Goal: Task Accomplishment & Management: Use online tool/utility

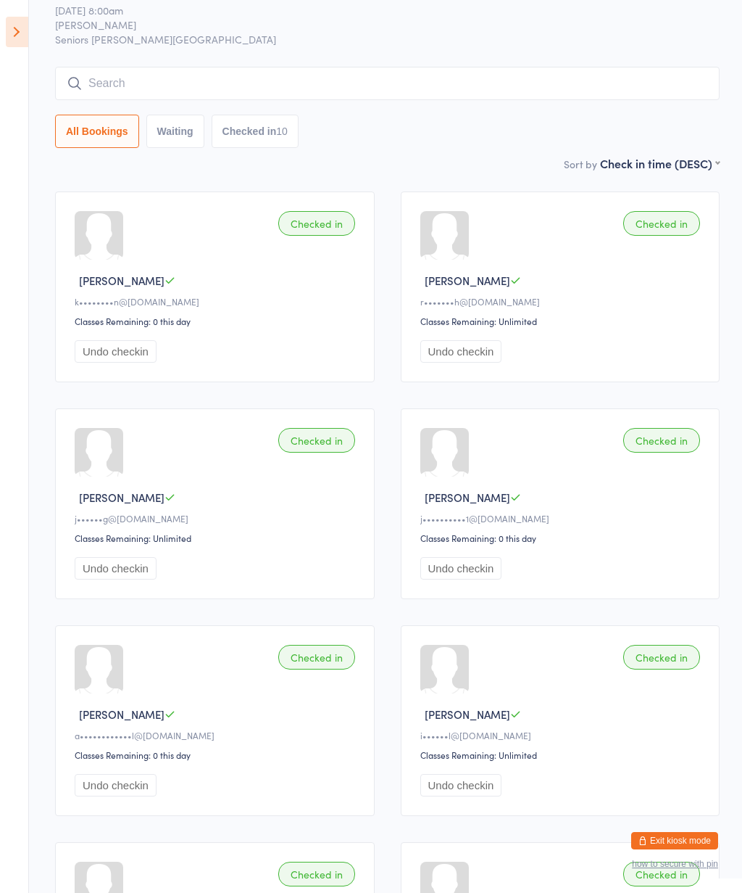
scroll to position [46, 0]
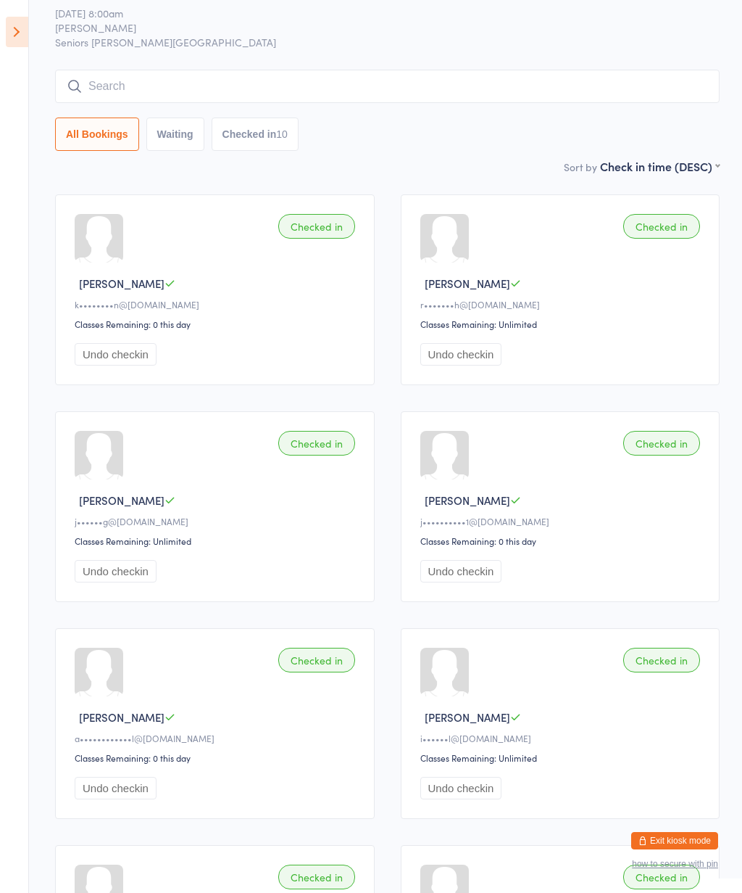
click at [25, 33] on icon at bounding box center [17, 32] width 22 height 30
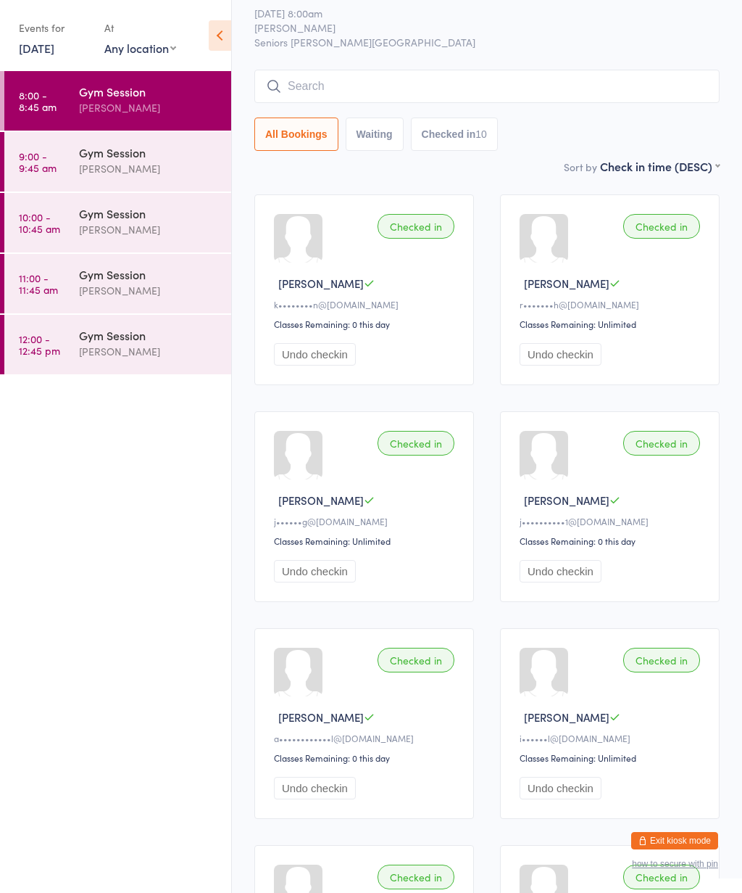
click at [163, 160] on div "Gym Session" at bounding box center [149, 152] width 140 height 16
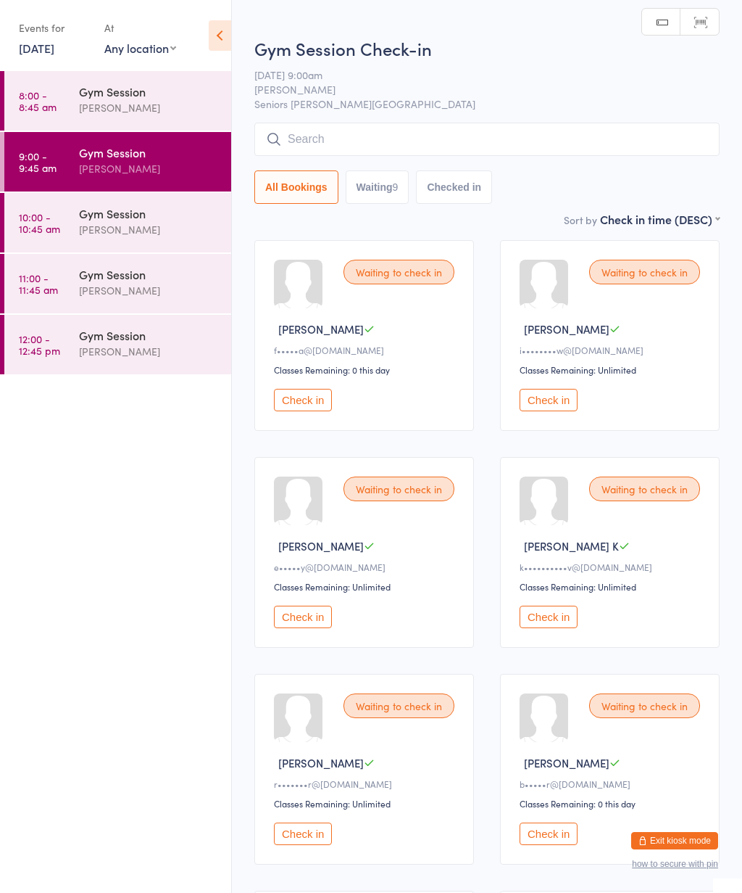
click at [226, 34] on icon at bounding box center [220, 35] width 22 height 30
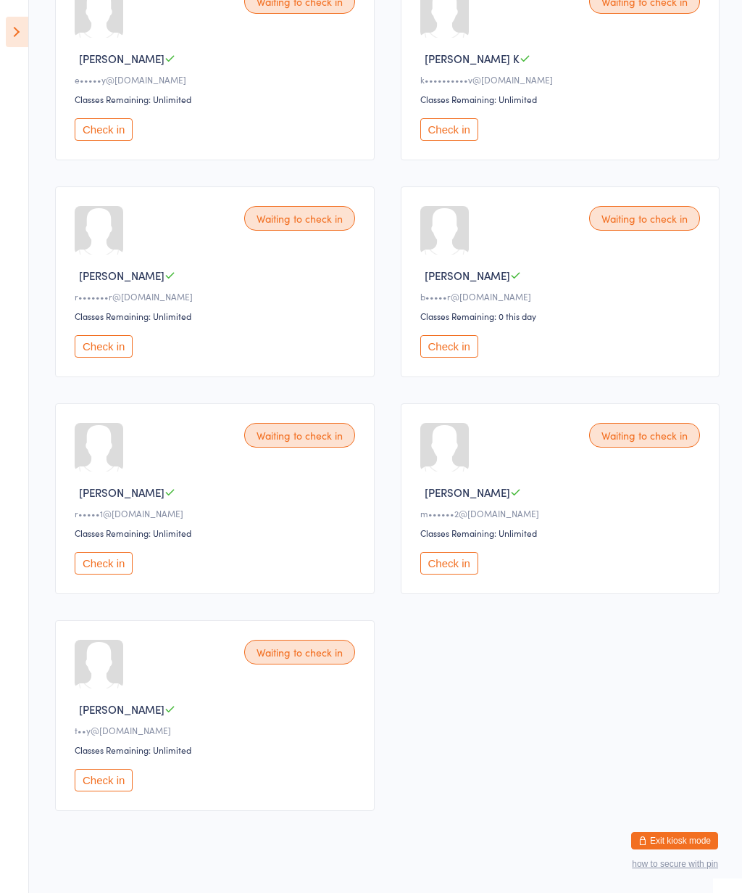
scroll to position [487, 0]
click at [99, 792] on button "Check in" at bounding box center [104, 780] width 58 height 22
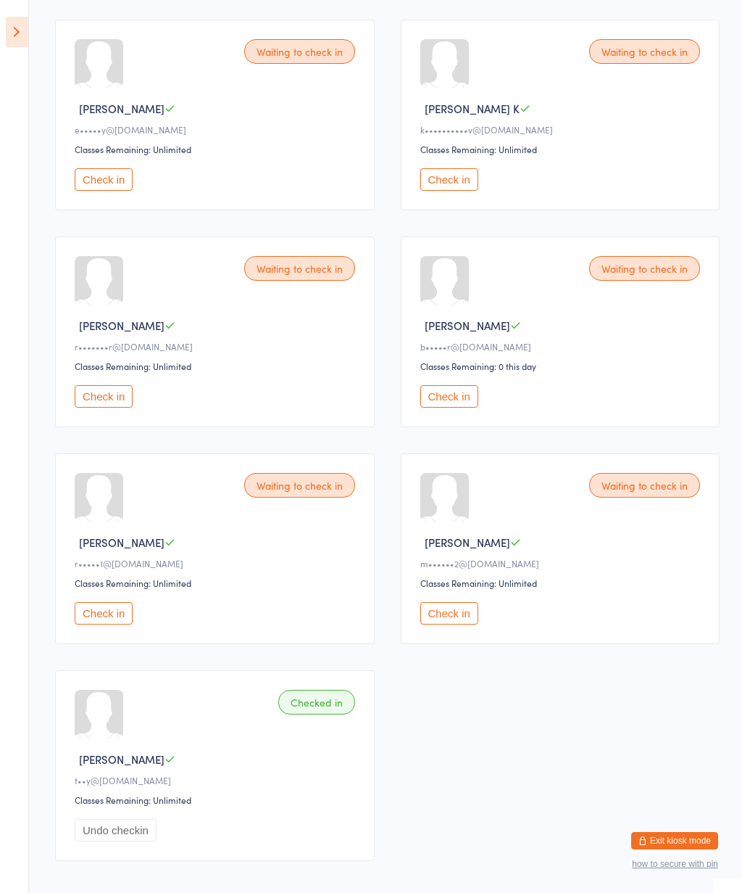
scroll to position [0, 0]
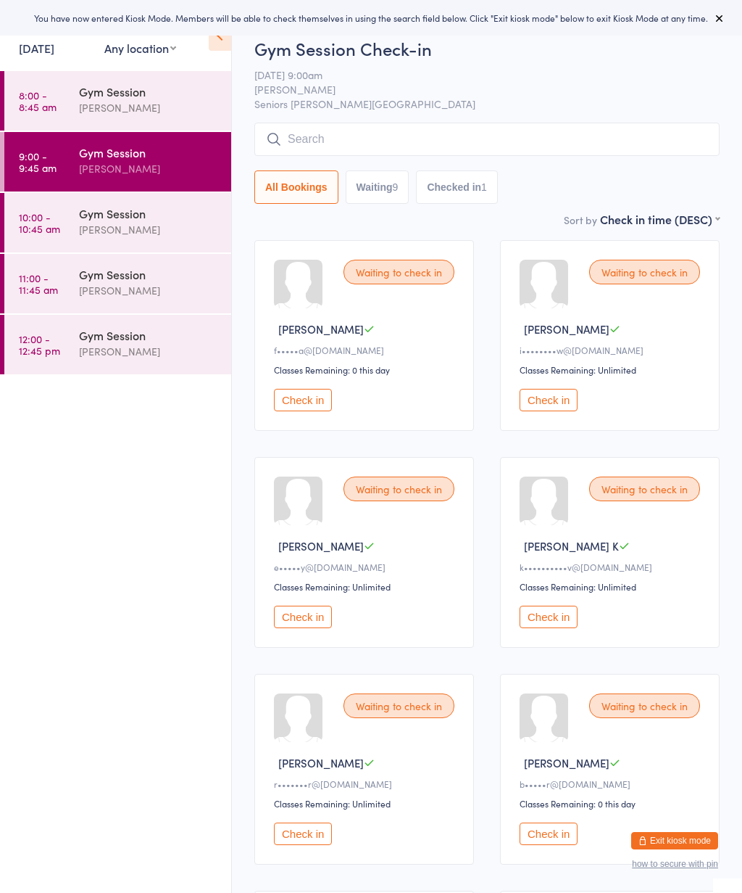
click at [728, 11] on button at bounding box center [719, 17] width 17 height 17
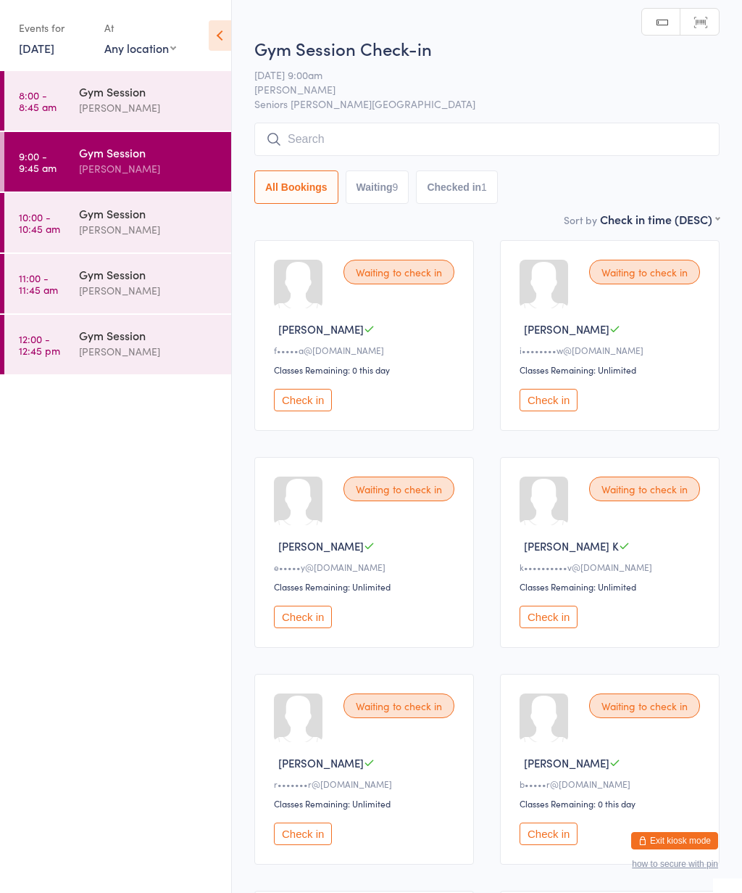
click at [218, 33] on icon at bounding box center [220, 35] width 22 height 30
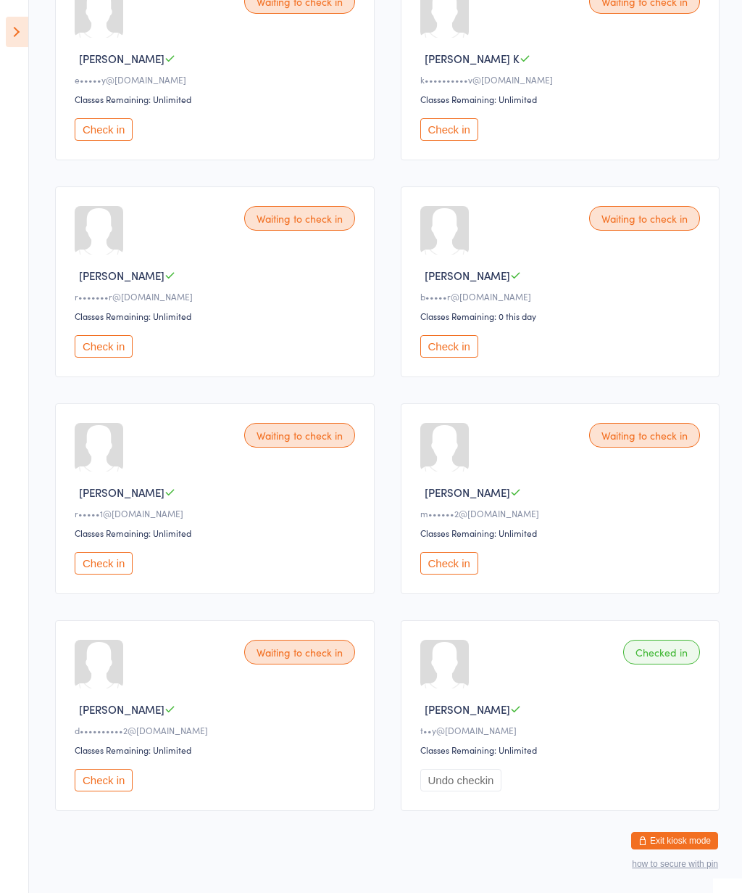
scroll to position [487, 0]
click at [107, 358] on button "Check in" at bounding box center [104, 347] width 58 height 22
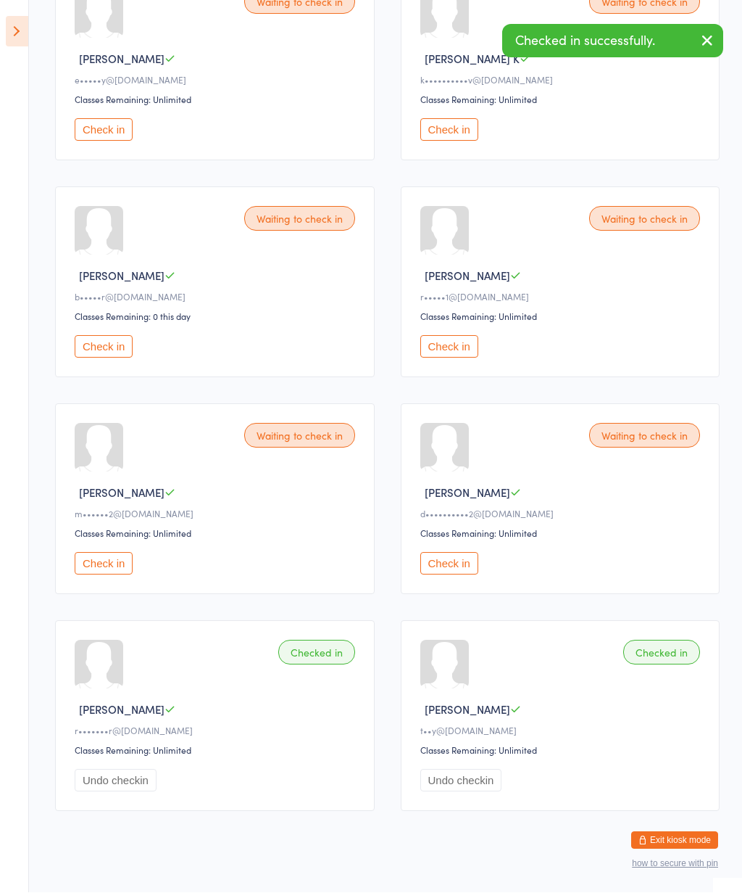
click at [112, 358] on button "Check in" at bounding box center [104, 347] width 58 height 22
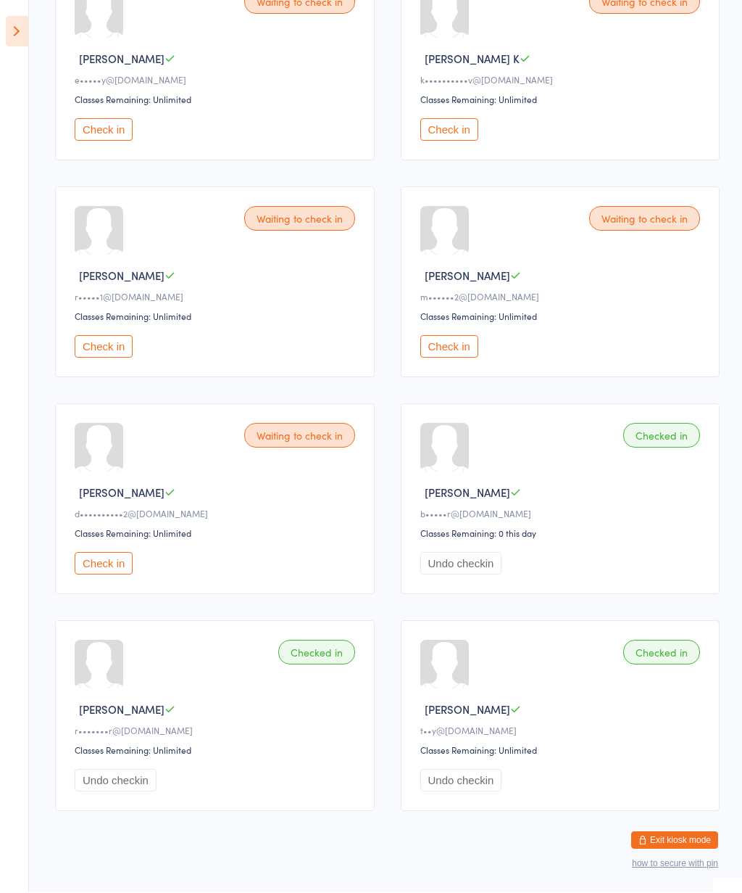
click at [108, 358] on button "Check in" at bounding box center [104, 347] width 58 height 22
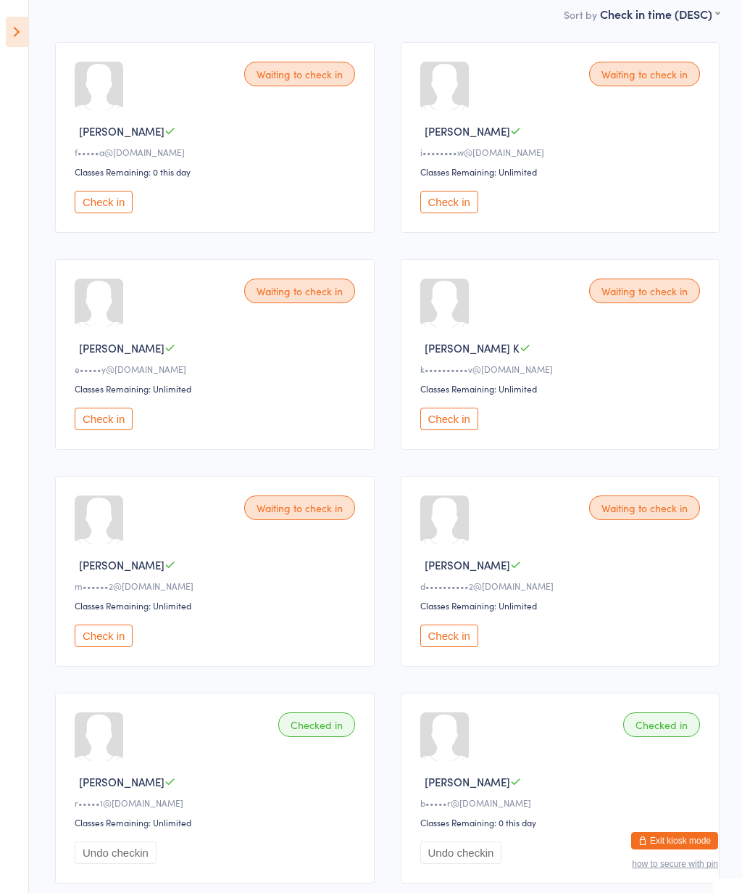
scroll to position [199, 0]
click at [109, 193] on div "Waiting to check in Frederick B f•••••a@bigpond.com Classes Remaining: 0 this d…" at bounding box center [215, 136] width 320 height 191
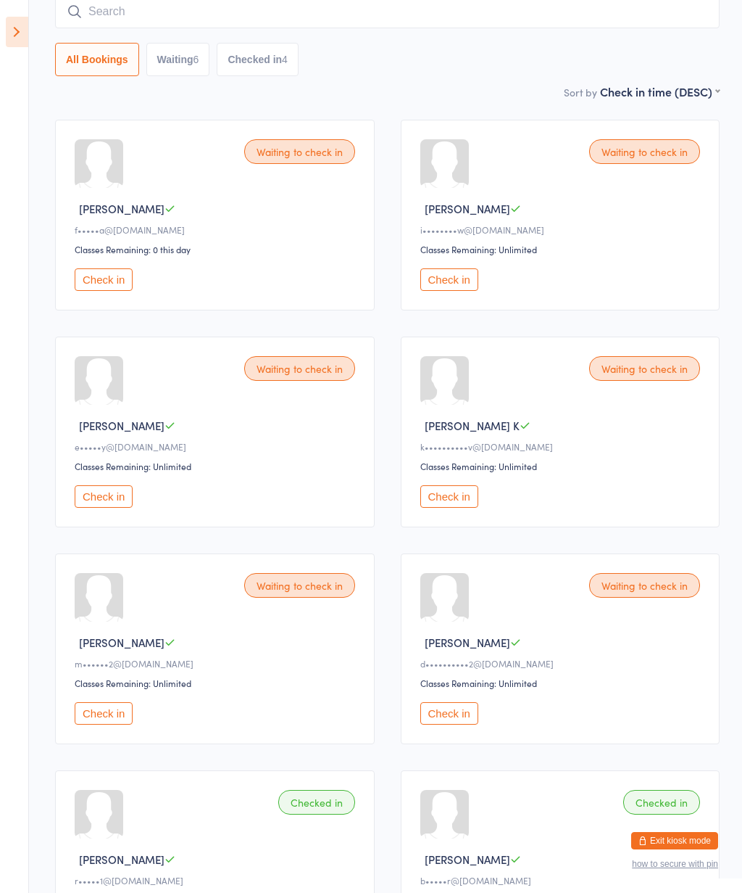
scroll to position [103, 0]
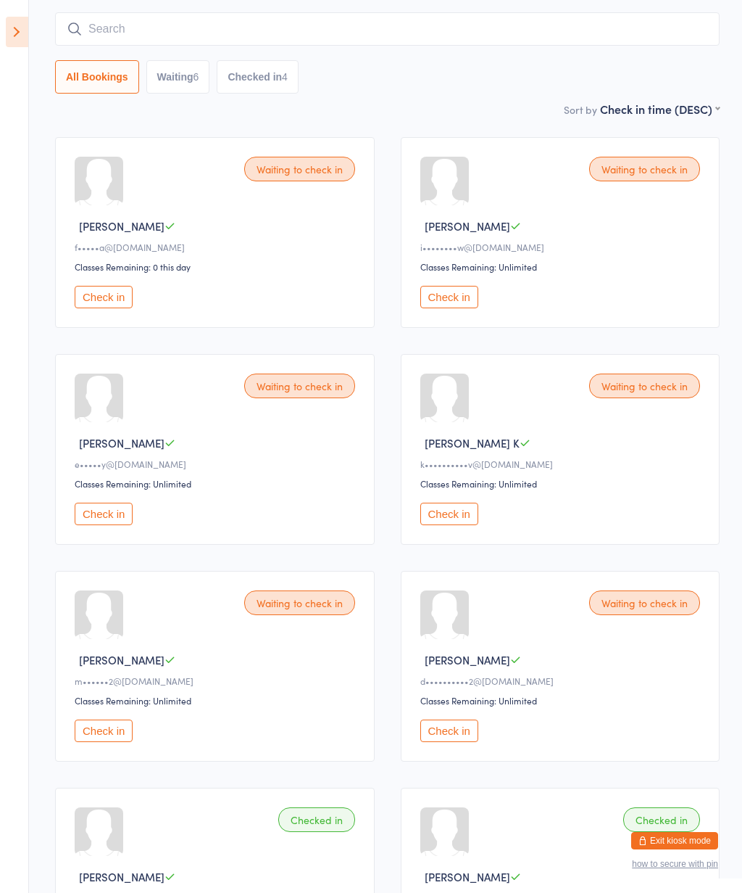
click at [105, 308] on button "Check in" at bounding box center [104, 297] width 58 height 22
click at [291, 72] on button "Checked in 5" at bounding box center [258, 76] width 82 height 33
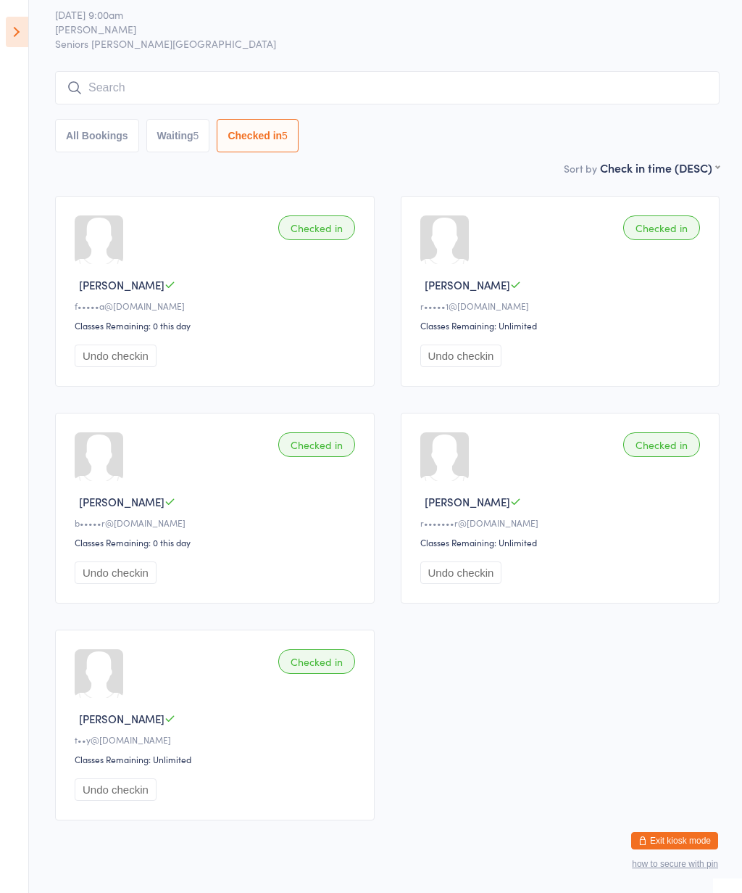
click at [177, 144] on button "Waiting 5" at bounding box center [178, 135] width 64 height 33
select select "0"
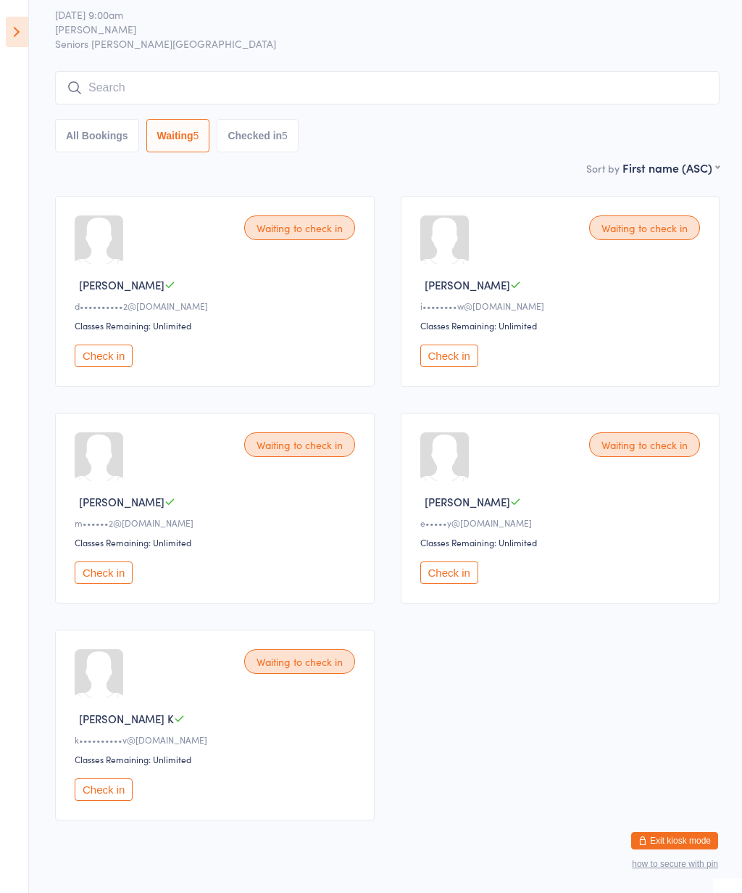
click at [25, 34] on icon at bounding box center [17, 32] width 22 height 30
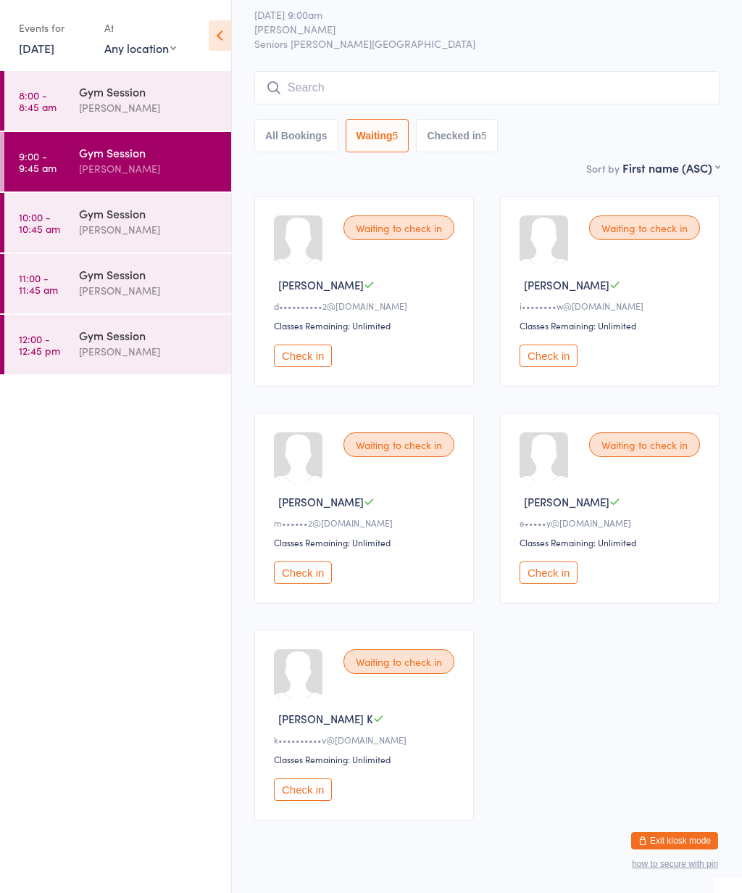
click at [219, 48] on icon at bounding box center [220, 35] width 22 height 30
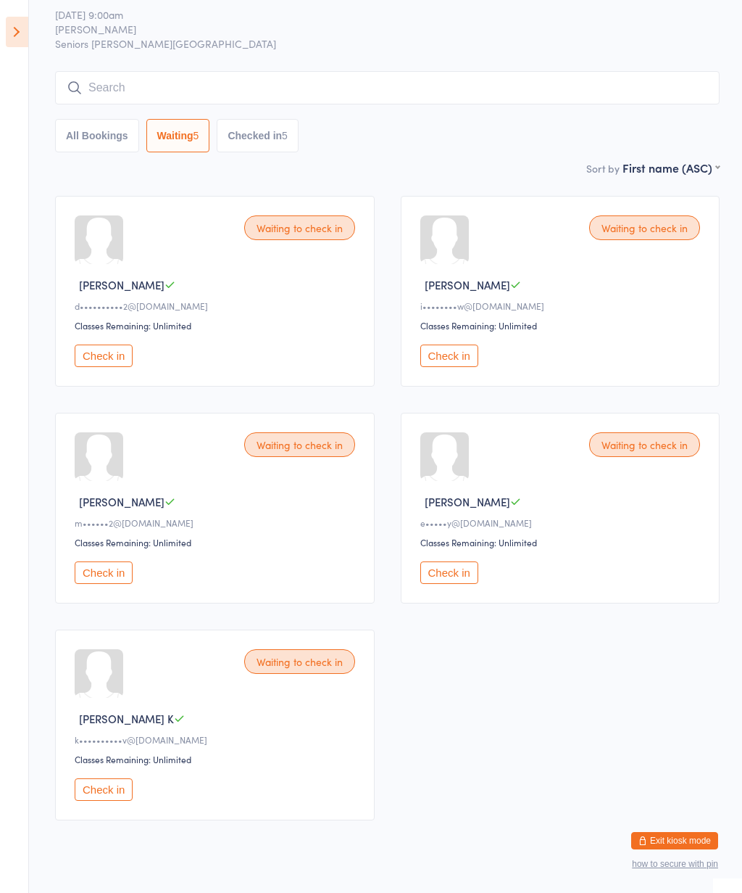
click at [283, 149] on button "Checked in 5" at bounding box center [258, 135] width 82 height 33
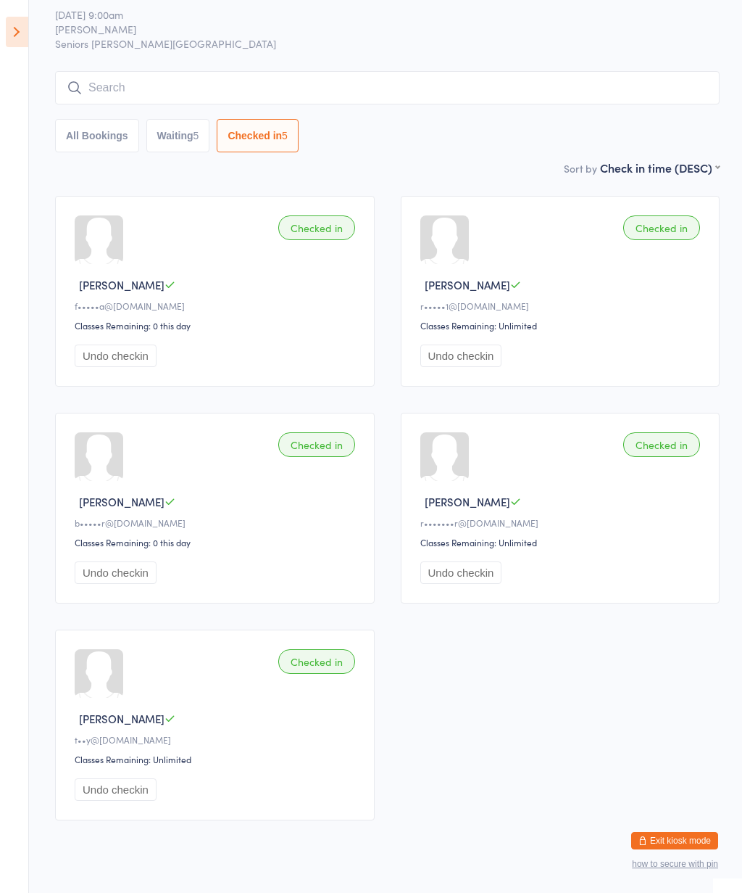
click at [101, 137] on button "All Bookings" at bounding box center [97, 135] width 84 height 33
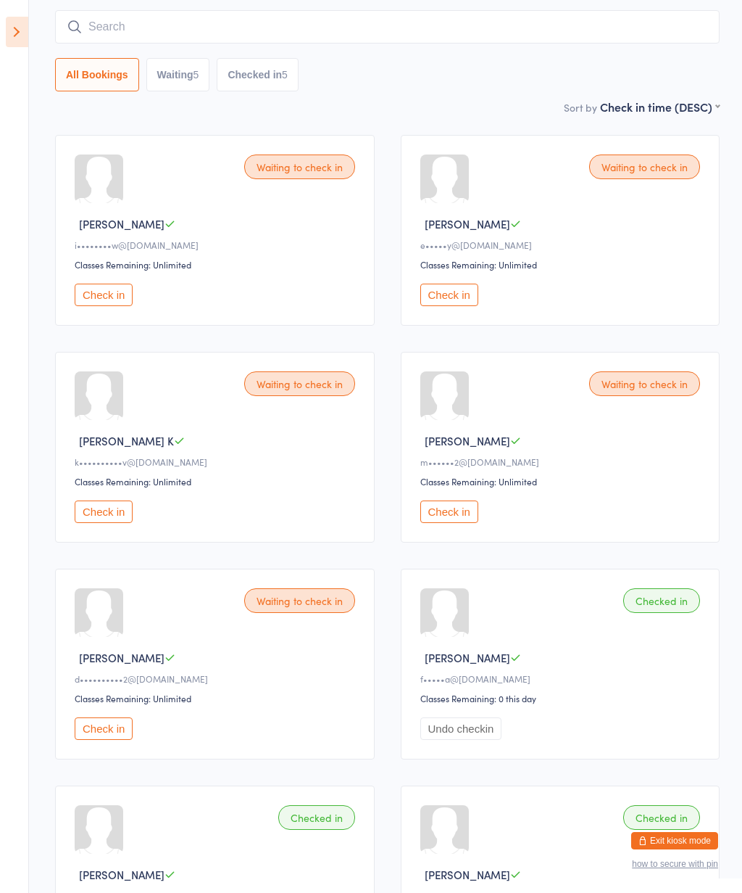
scroll to position [102, 0]
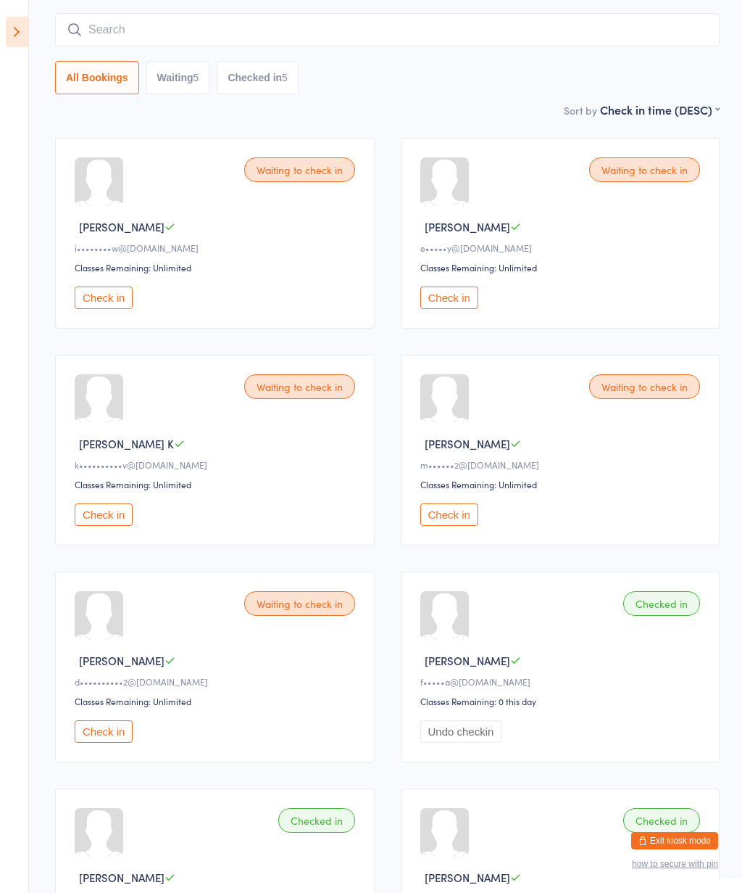
click at [479, 524] on button "Check in" at bounding box center [450, 514] width 58 height 22
click at [124, 309] on button "Check in" at bounding box center [104, 297] width 58 height 22
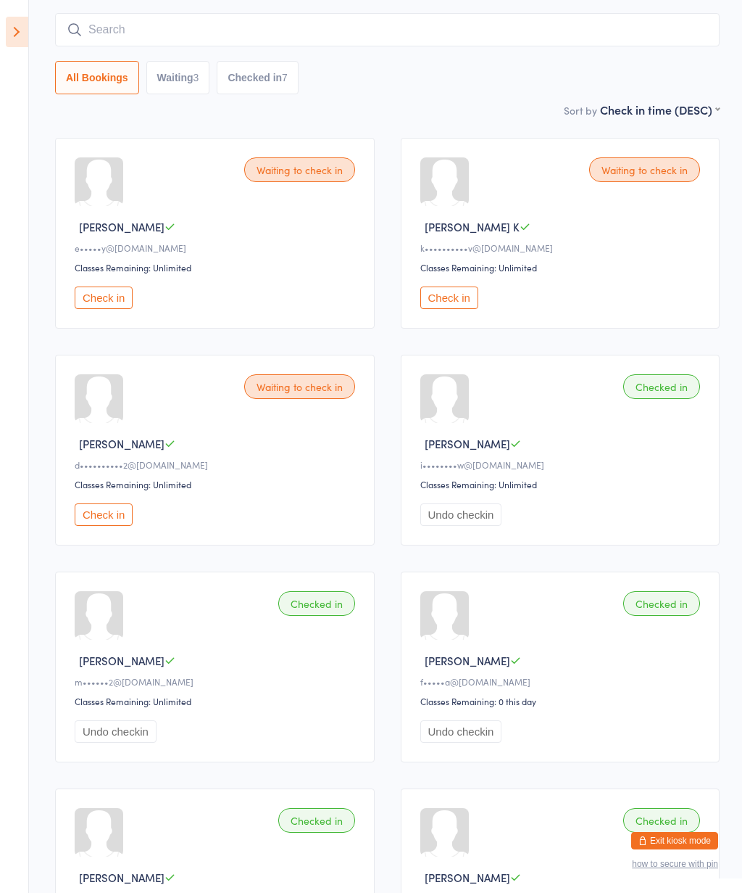
click at [126, 522] on button "Check in" at bounding box center [104, 514] width 58 height 22
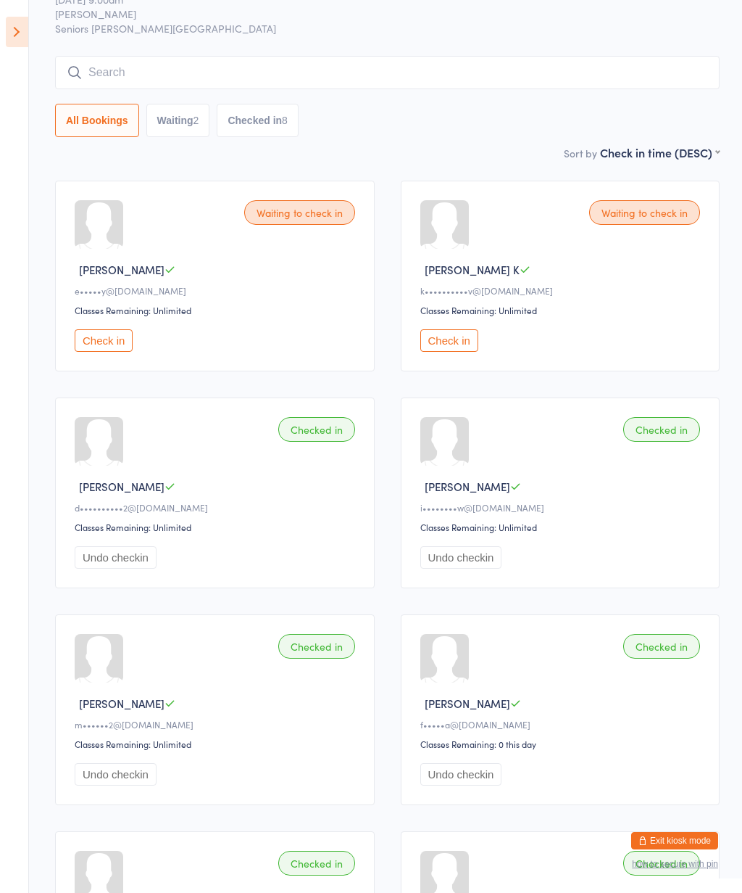
scroll to position [0, 0]
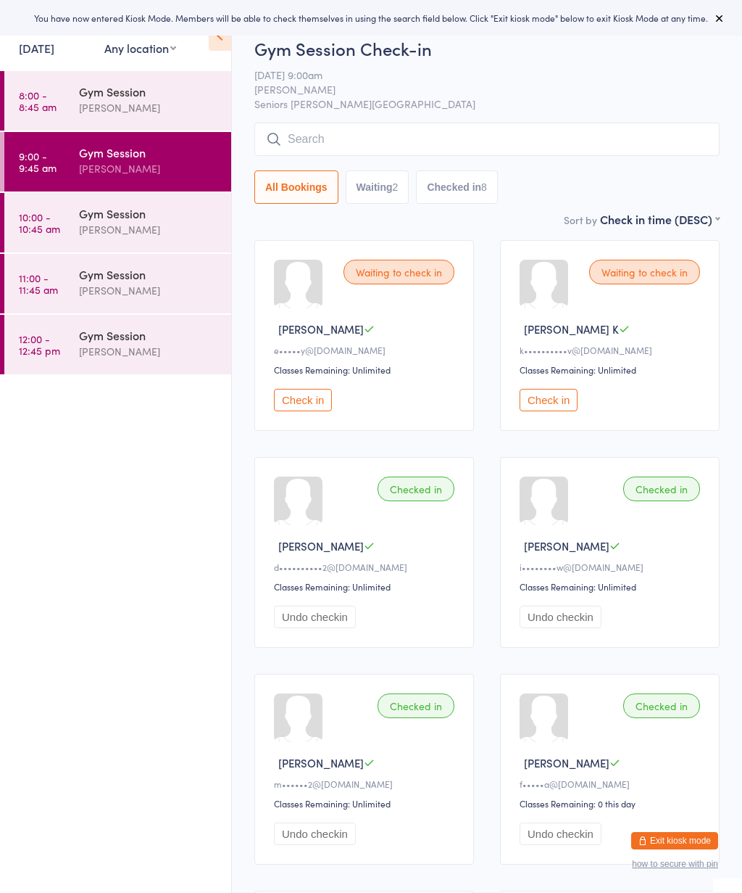
click at [220, 46] on icon at bounding box center [220, 35] width 22 height 30
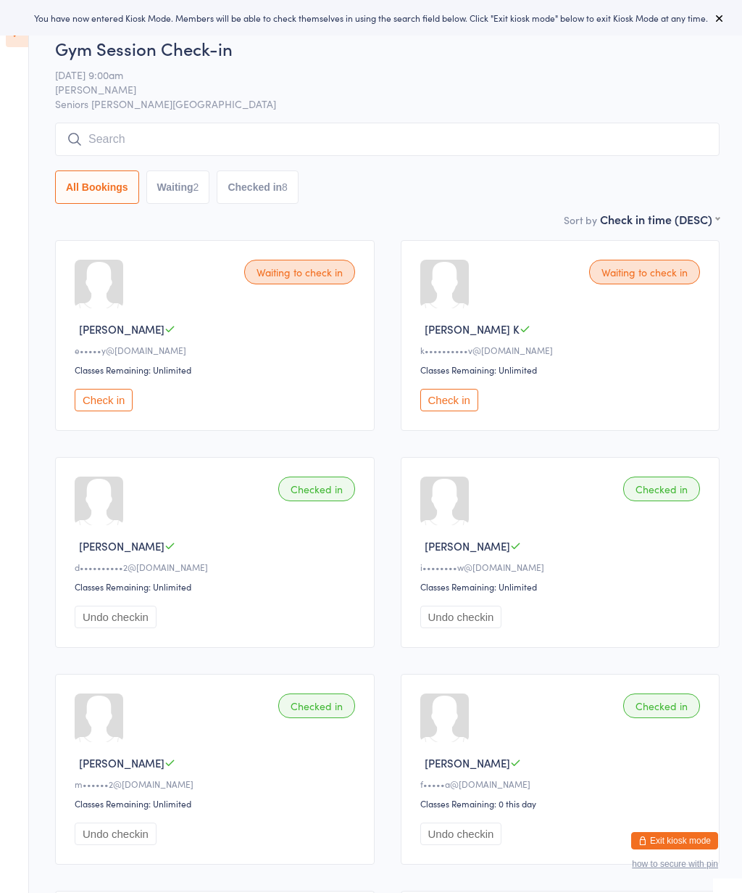
click at [722, 22] on icon at bounding box center [720, 18] width 12 height 12
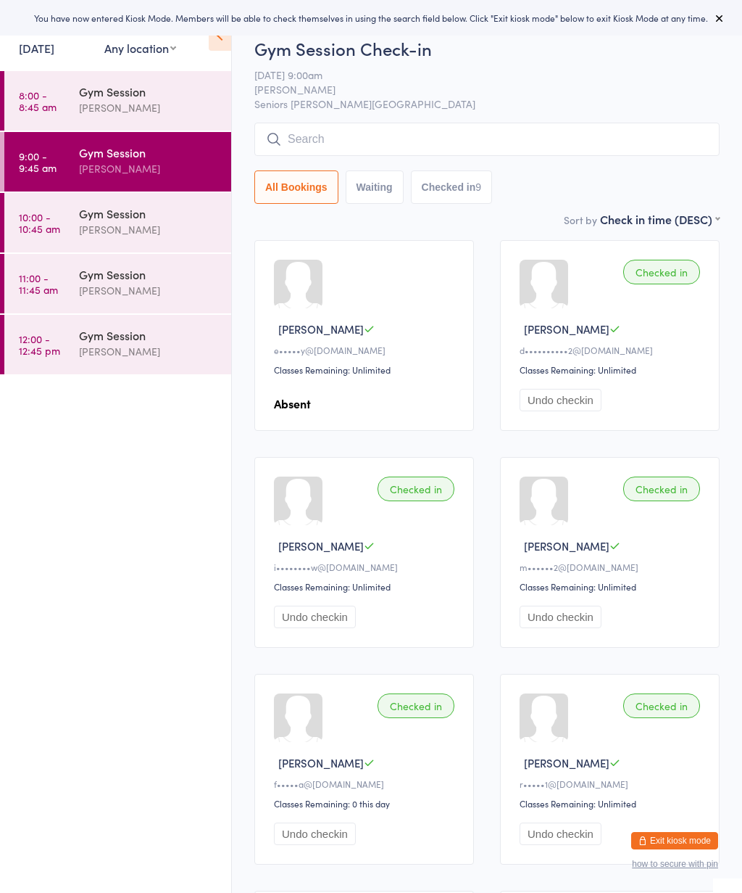
click at [184, 217] on div "Gym Session" at bounding box center [149, 213] width 140 height 16
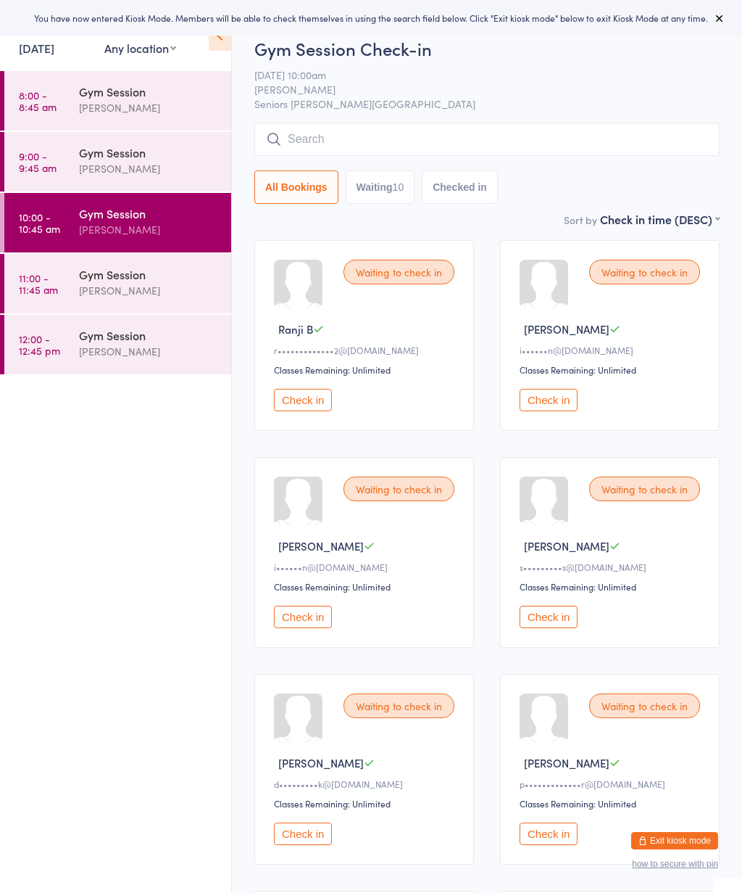
click at [723, 19] on icon at bounding box center [720, 18] width 12 height 12
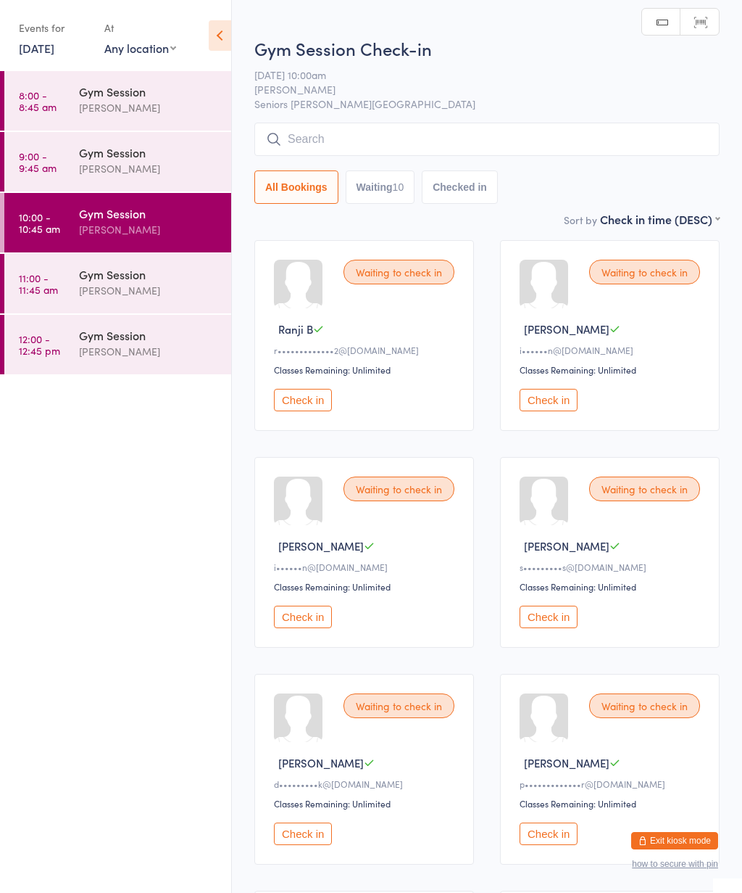
click at [228, 29] on icon at bounding box center [220, 35] width 22 height 30
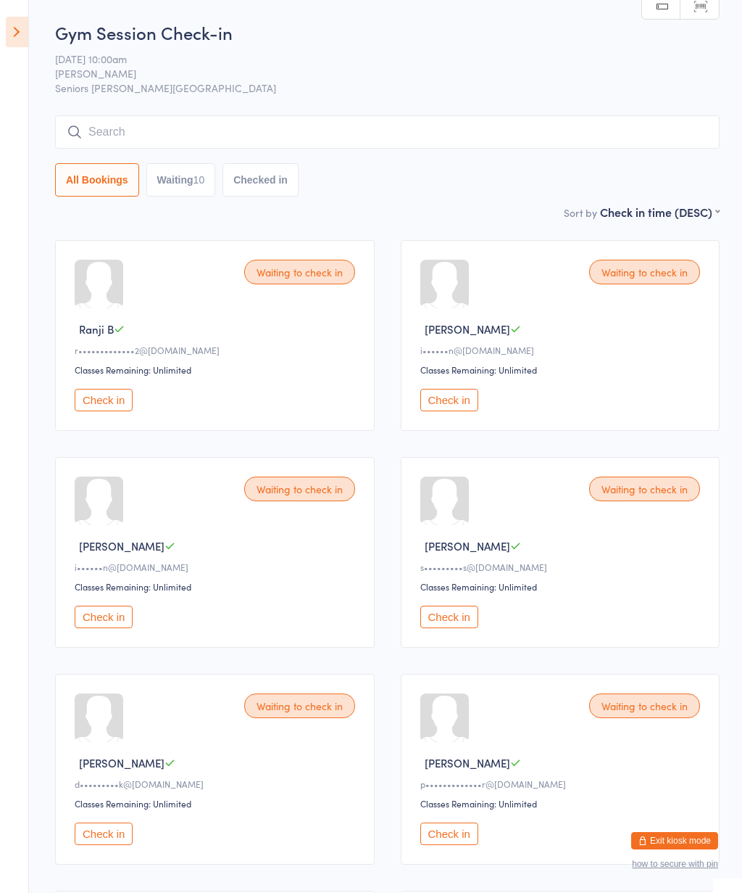
click at [19, 25] on icon at bounding box center [17, 32] width 22 height 30
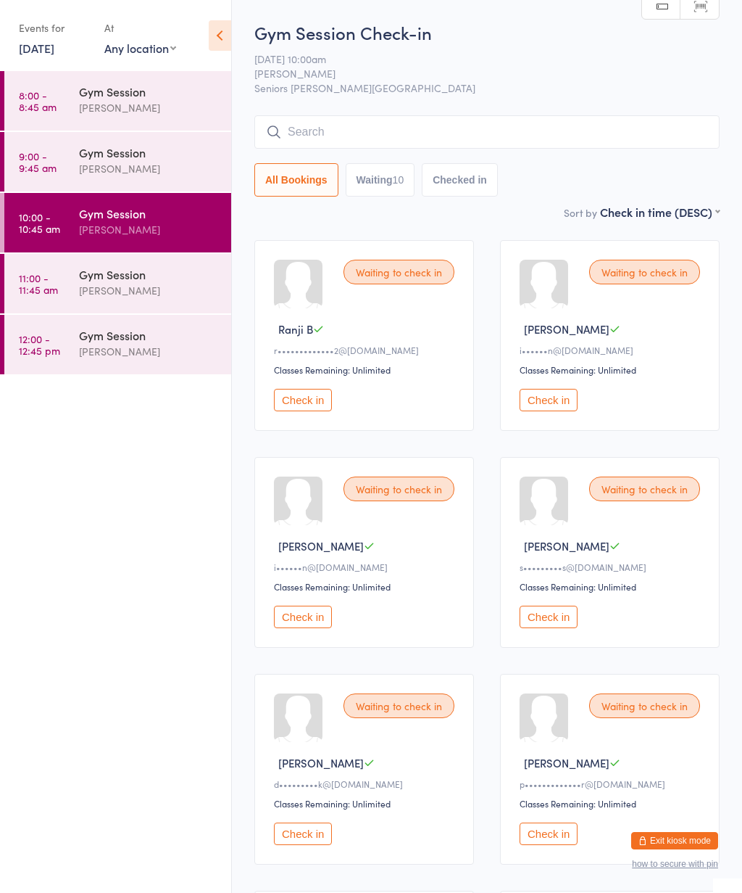
click at [199, 175] on div "[PERSON_NAME]" at bounding box center [149, 168] width 140 height 17
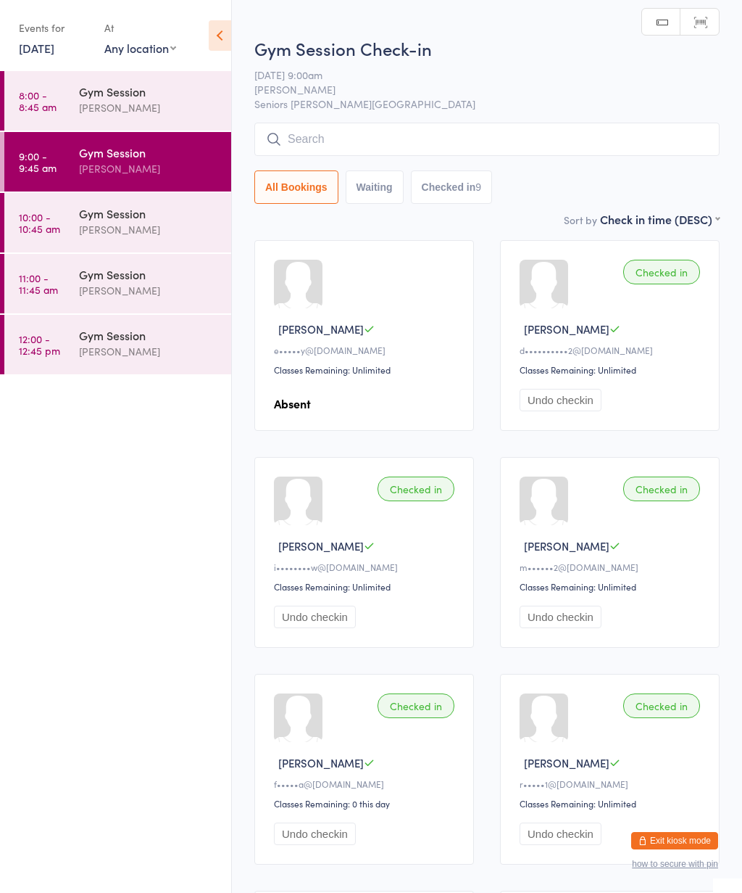
click at [152, 215] on div "Gym Session" at bounding box center [149, 213] width 140 height 16
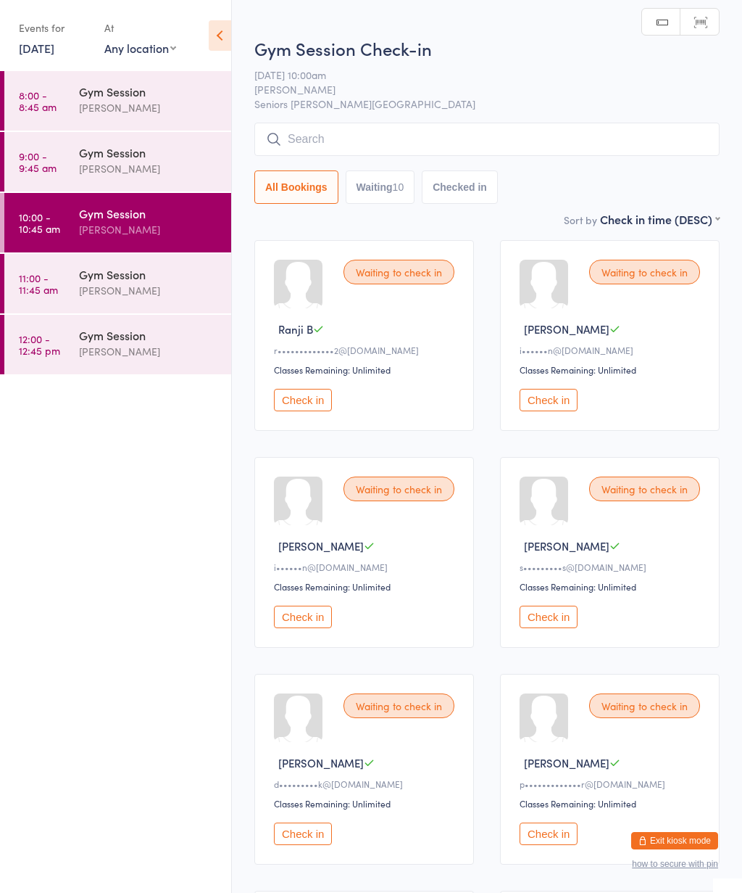
click at [222, 33] on icon at bounding box center [220, 35] width 22 height 30
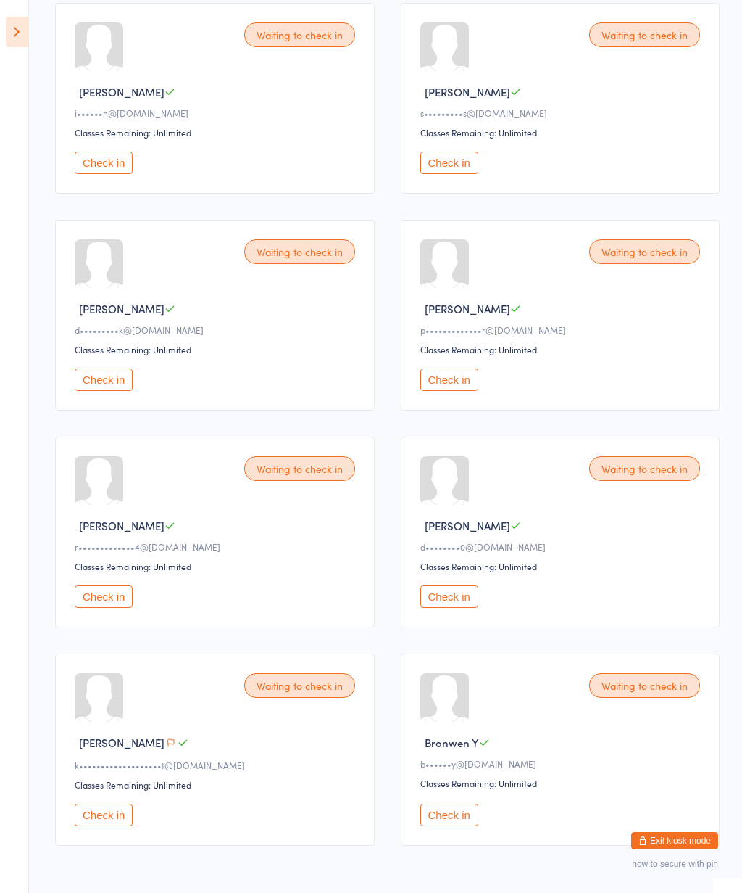
scroll to position [455, 0]
click at [78, 825] on button "Check in" at bounding box center [104, 814] width 58 height 22
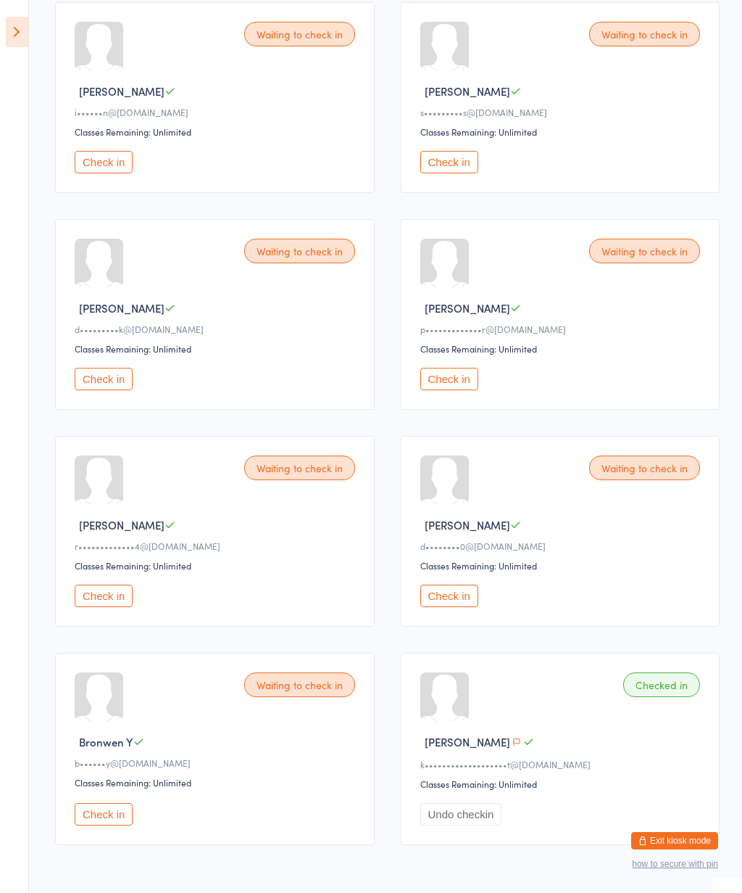
click at [100, 607] on button "Check in" at bounding box center [104, 595] width 58 height 22
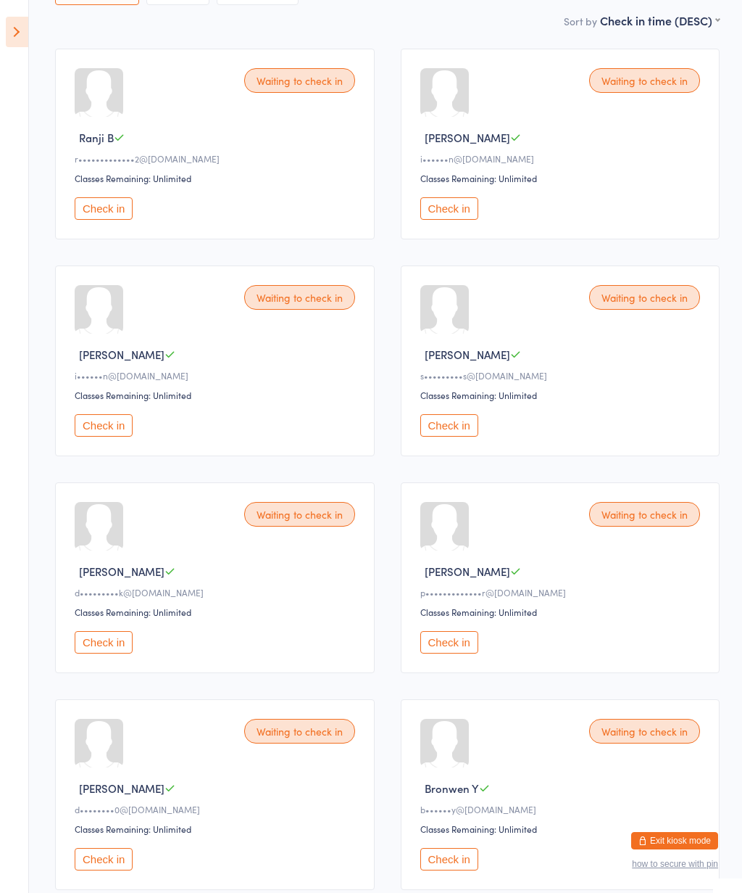
scroll to position [190, 0]
click at [294, 745] on div "Waiting to check in" at bounding box center [299, 732] width 111 height 25
click at [303, 762] on div "Waiting to check in Douglas F d••••••••0@gmail.com Classes Remaining: Unlimited…" at bounding box center [215, 795] width 320 height 191
click at [103, 872] on button "Check in" at bounding box center [104, 860] width 58 height 22
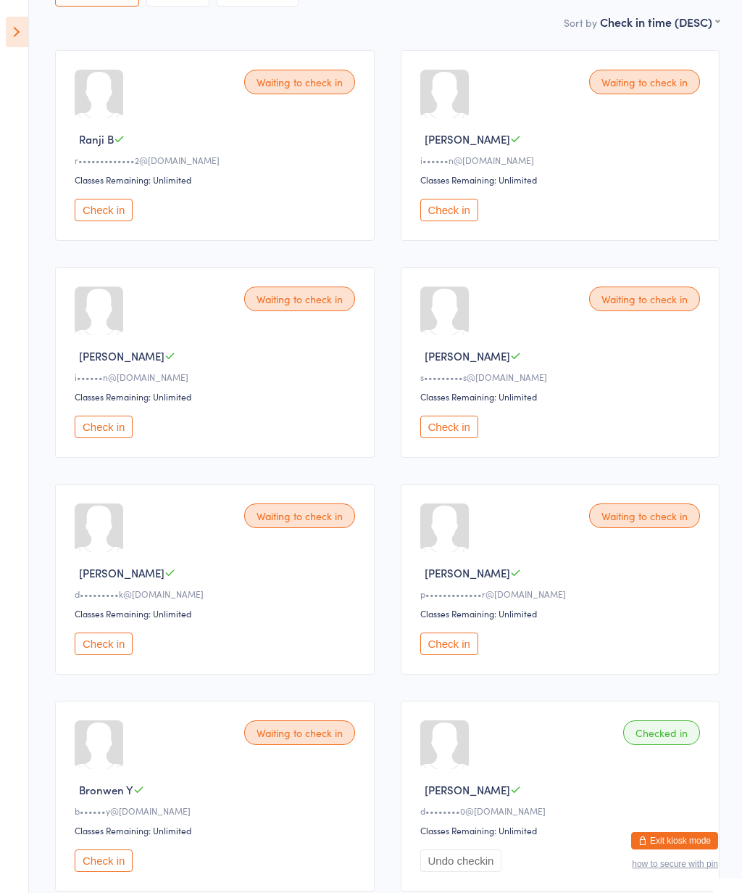
click at [642, 83] on div "Waiting to check in" at bounding box center [644, 82] width 111 height 25
click at [452, 221] on button "Check in" at bounding box center [450, 210] width 58 height 22
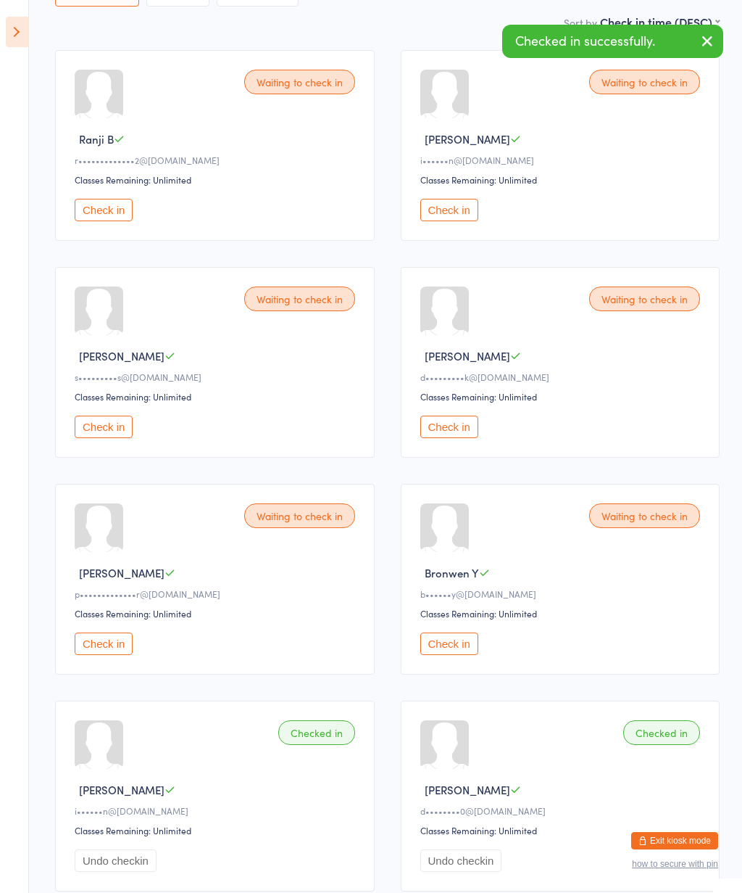
click at [463, 221] on button "Check in" at bounding box center [450, 210] width 58 height 22
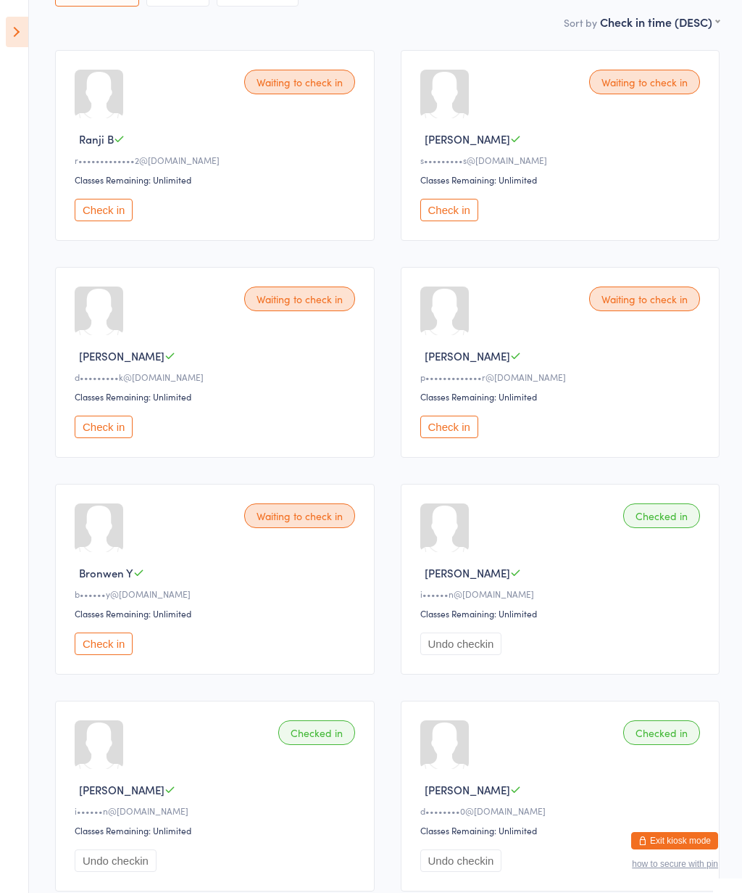
click at [450, 438] on button "Check in" at bounding box center [450, 426] width 58 height 22
click at [455, 438] on button "Check in" at bounding box center [450, 426] width 58 height 22
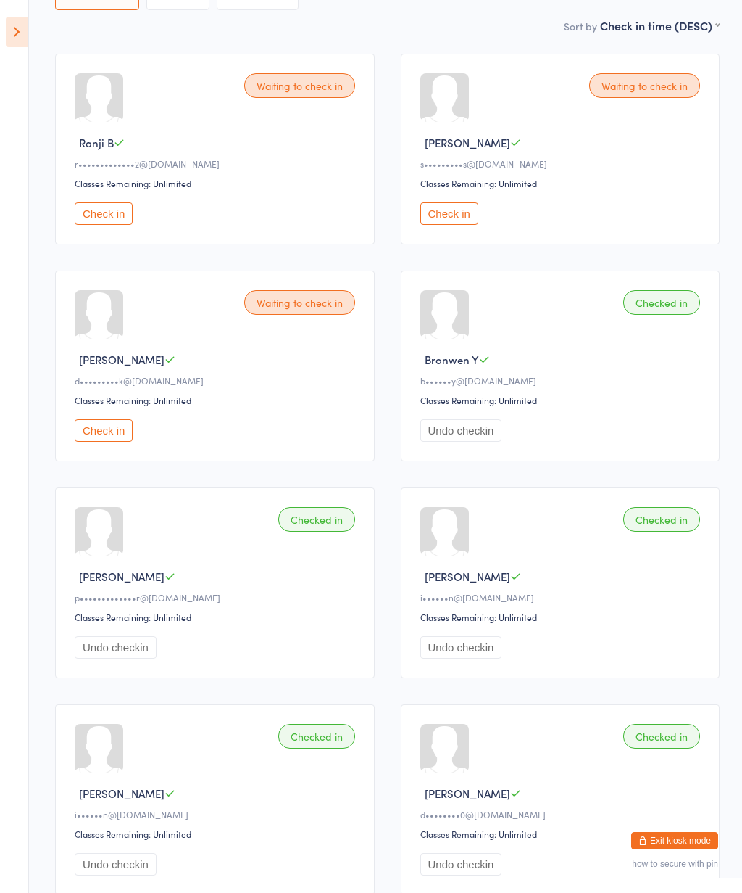
scroll to position [188, 0]
click at [110, 223] on button "Check in" at bounding box center [104, 212] width 58 height 22
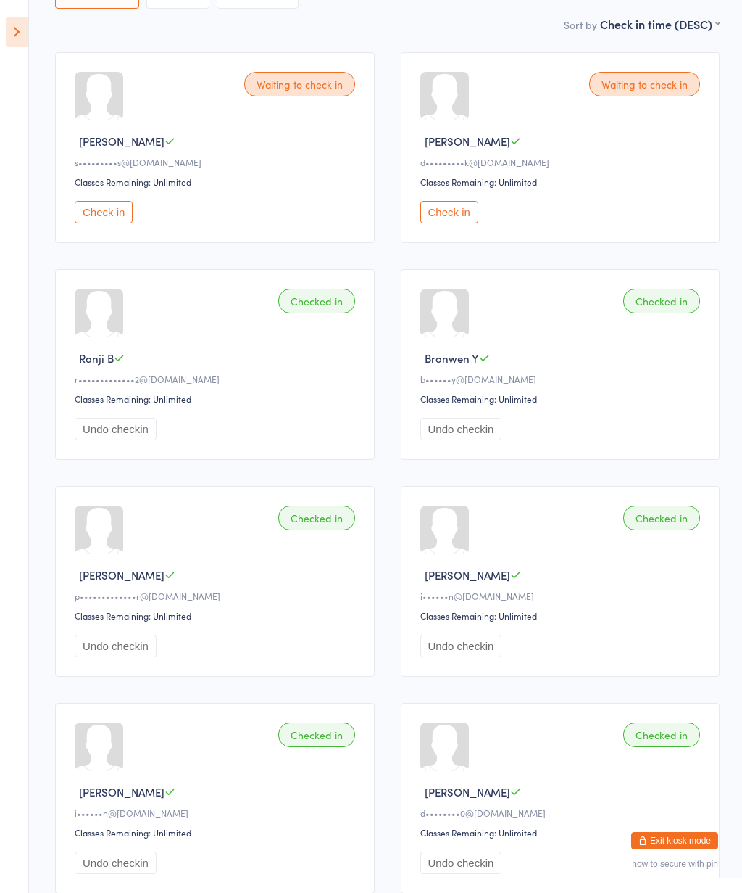
scroll to position [190, 0]
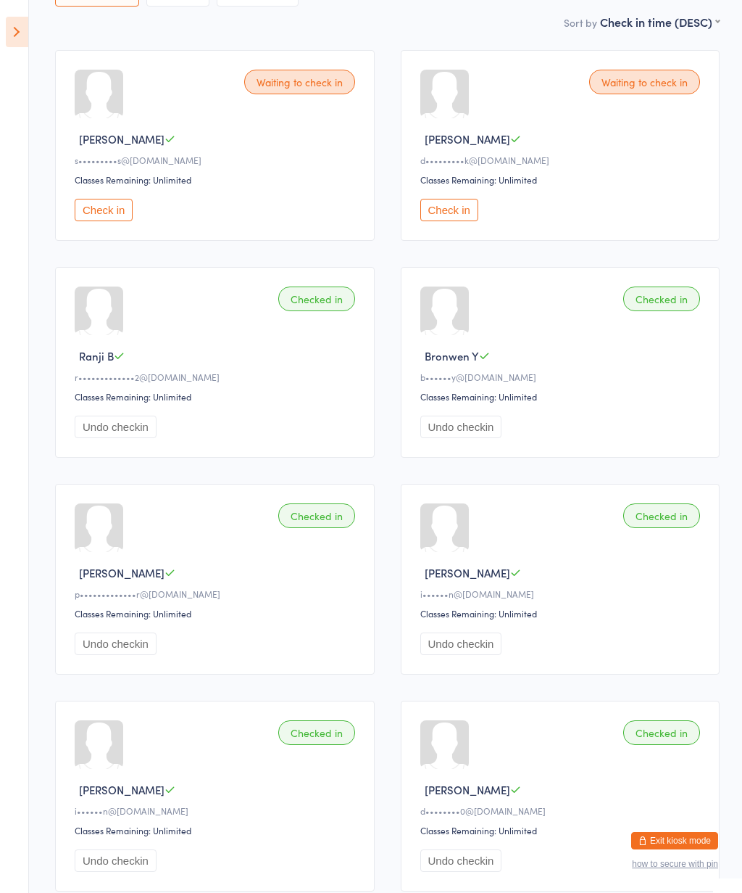
click at [460, 218] on button "Check in" at bounding box center [450, 210] width 58 height 22
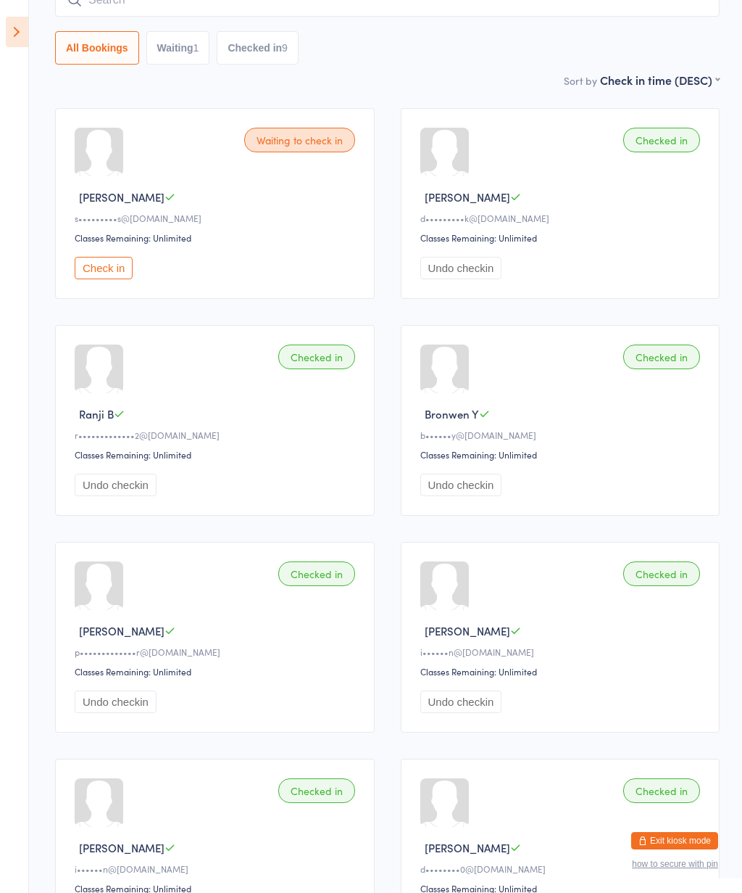
scroll to position [0, 0]
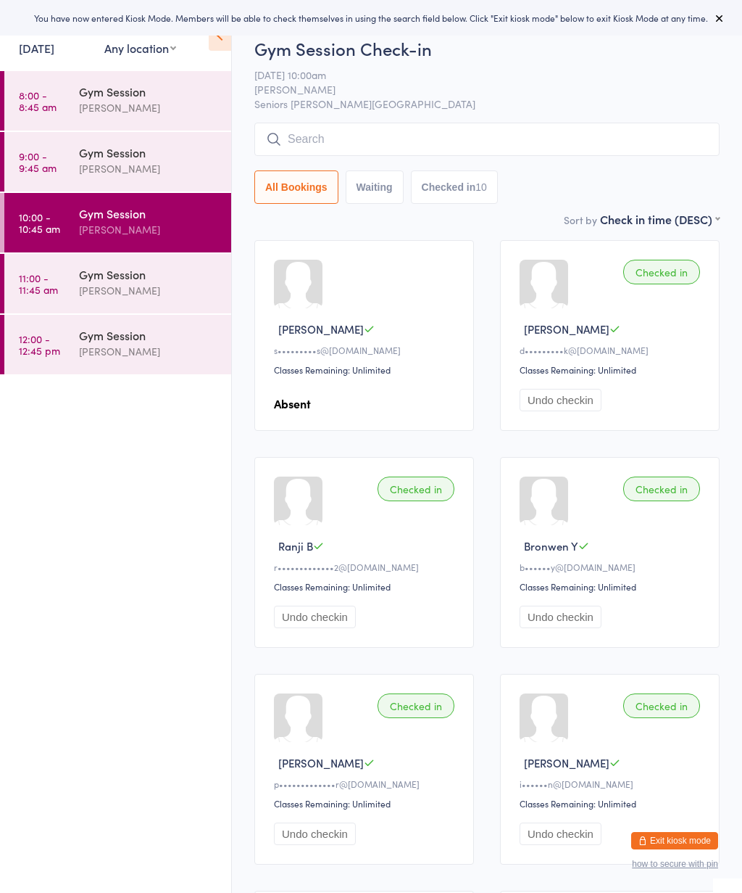
click at [147, 289] on div "[PERSON_NAME]" at bounding box center [149, 290] width 140 height 17
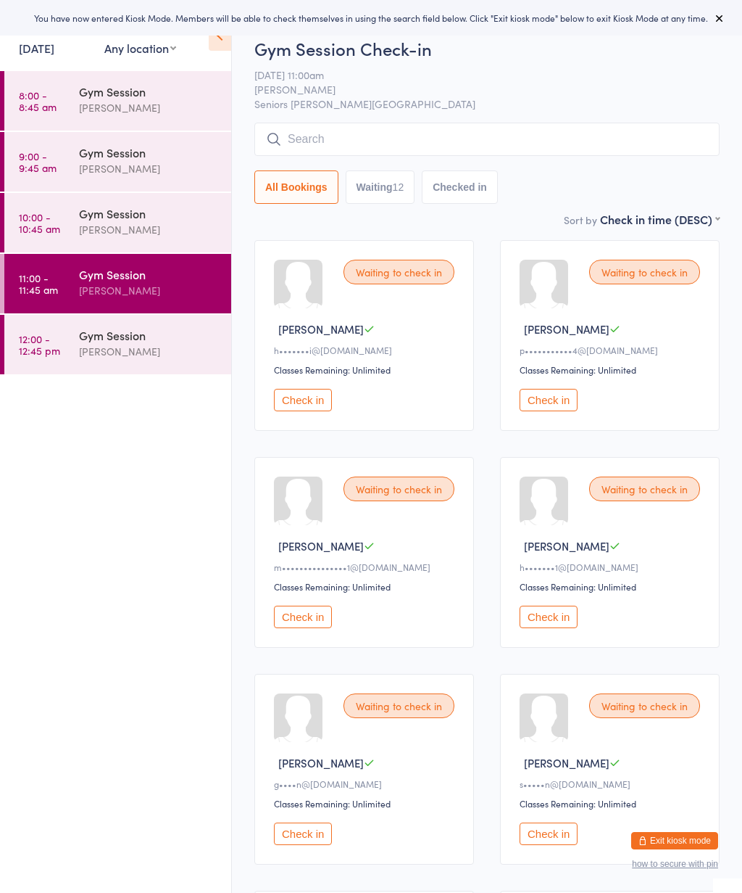
click at [228, 42] on icon at bounding box center [220, 35] width 22 height 30
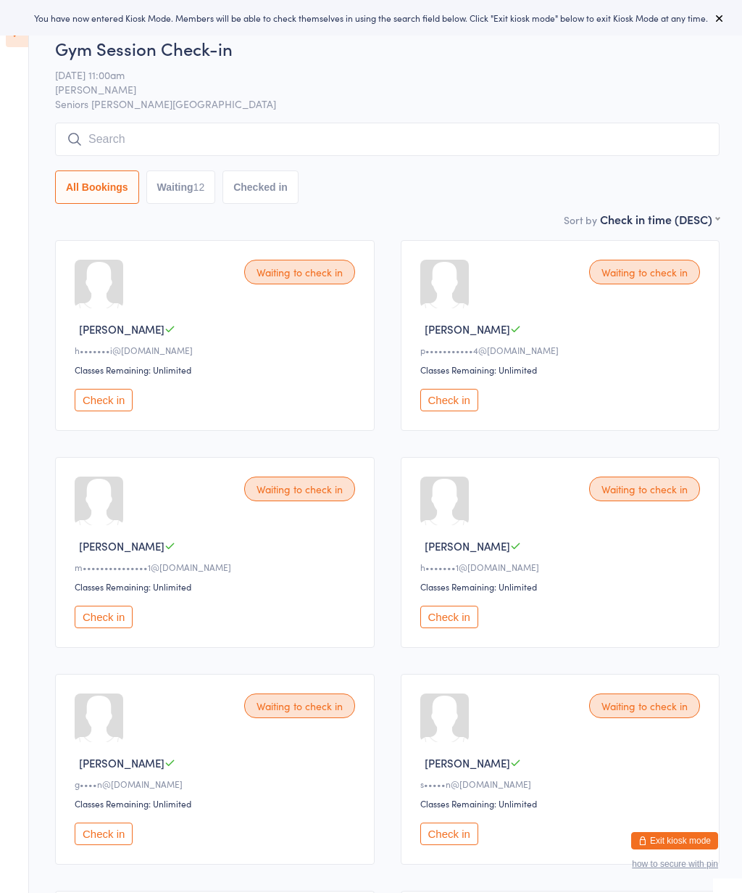
click at [722, 22] on icon at bounding box center [720, 18] width 12 height 12
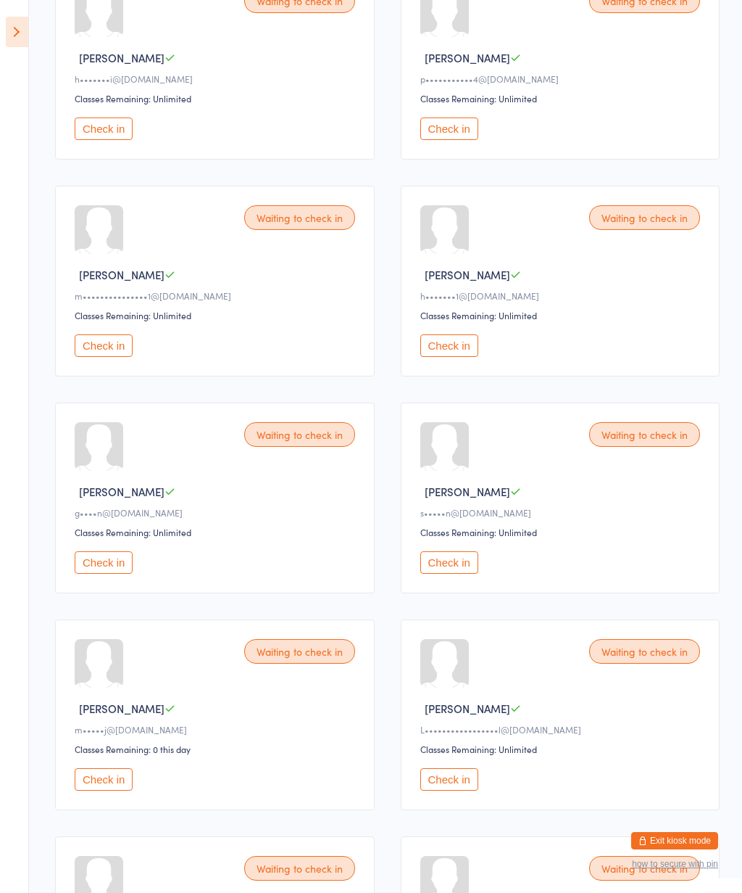
scroll to position [265, 0]
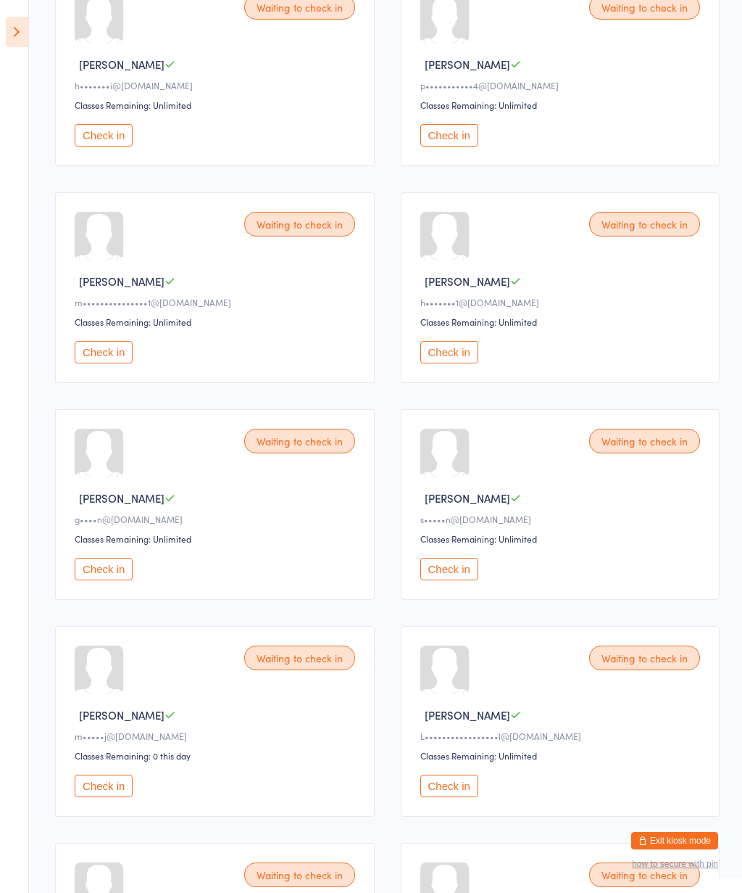
click at [10, 25] on icon at bounding box center [17, 32] width 22 height 30
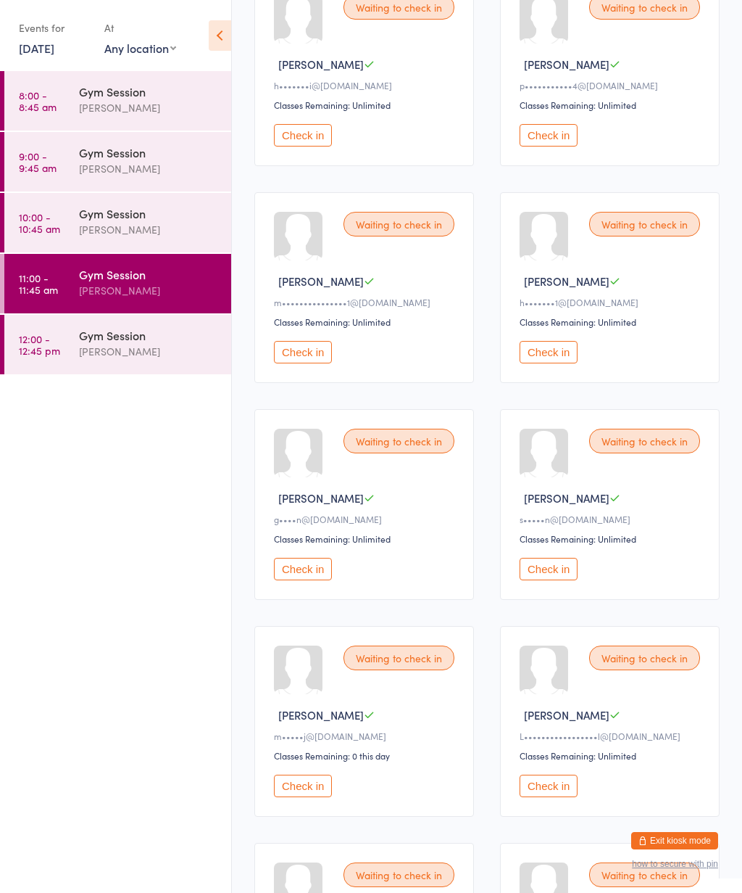
click at [226, 40] on icon at bounding box center [220, 35] width 22 height 30
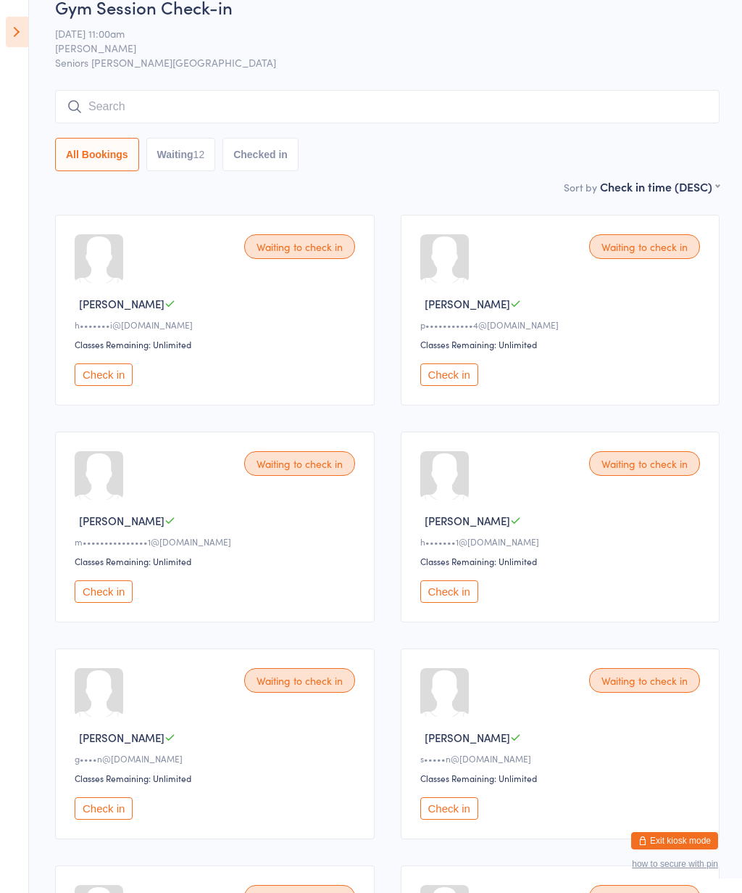
scroll to position [0, 0]
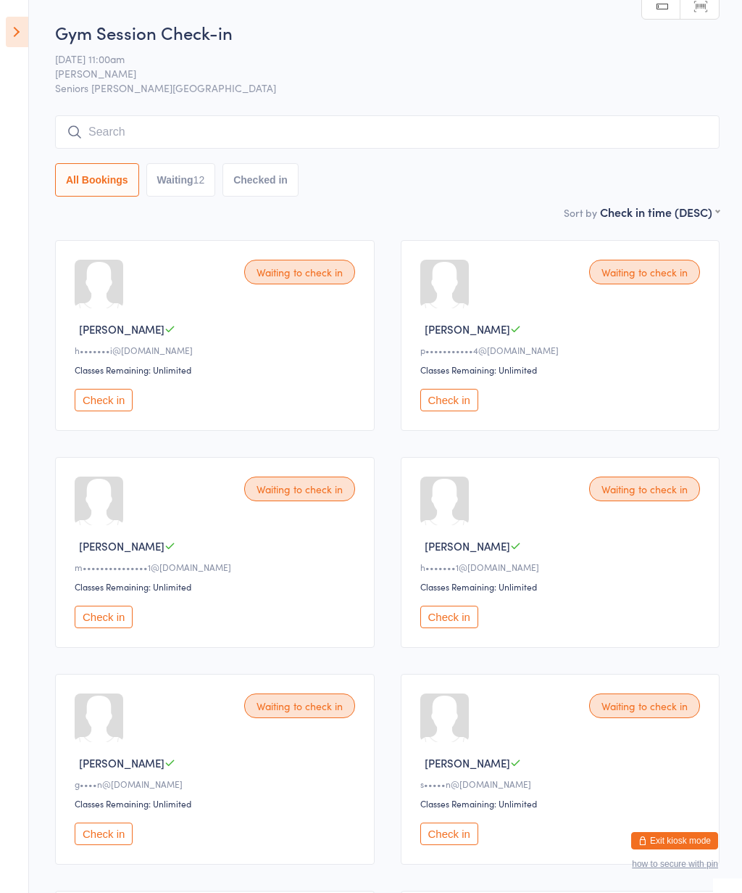
click at [7, 19] on icon at bounding box center [17, 32] width 22 height 30
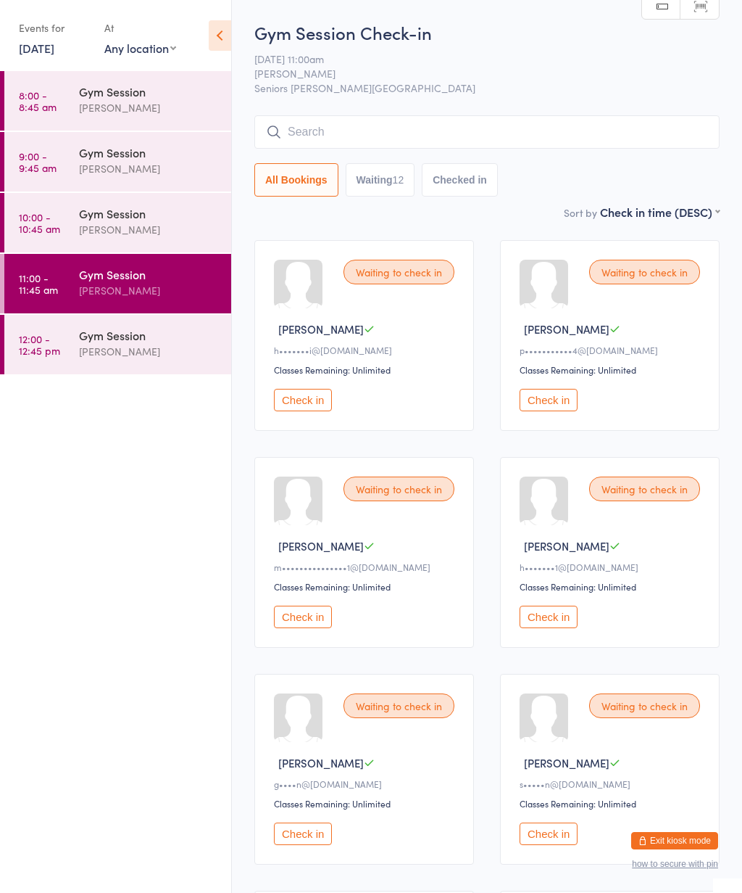
click at [65, 235] on link "10:00 - 10:45 am Gym Session Nicholas Short" at bounding box center [117, 222] width 227 height 59
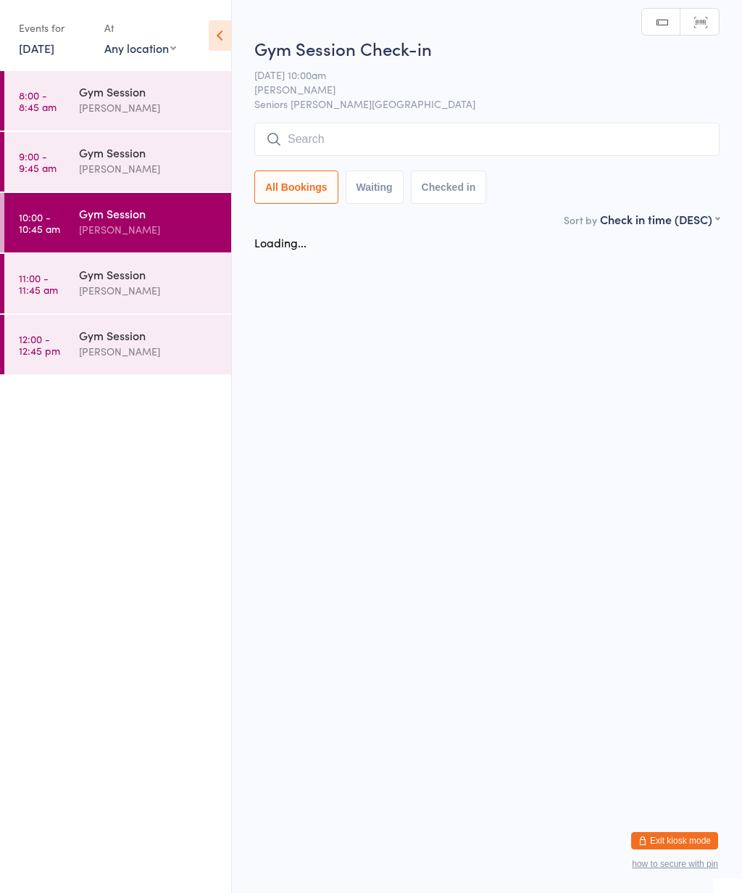
click at [77, 288] on link "11:00 - 11:45 am Gym Session Nicholas Short" at bounding box center [117, 283] width 227 height 59
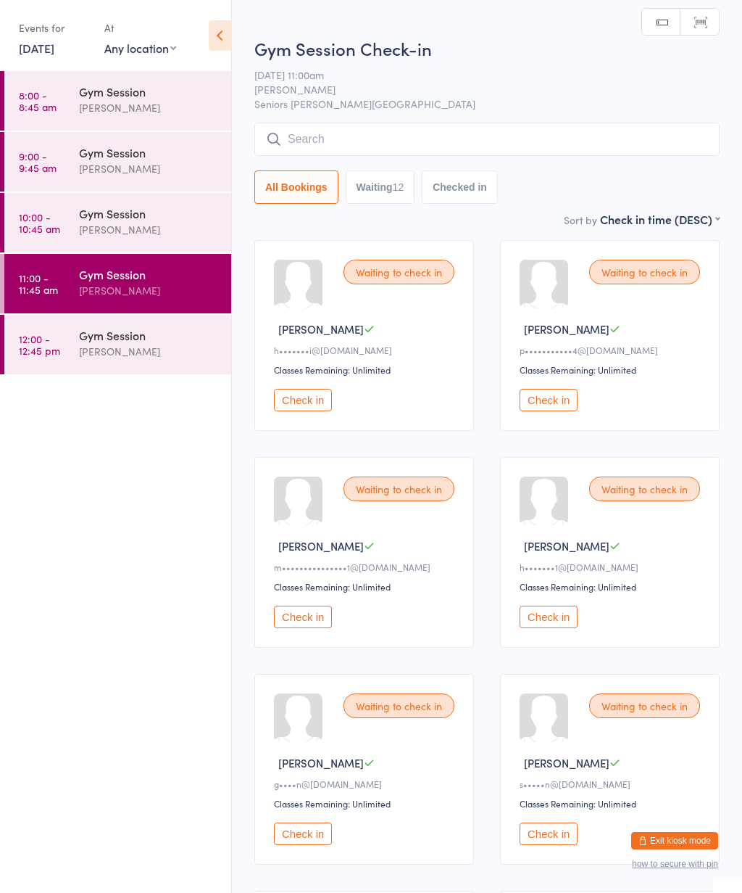
click at [219, 40] on icon at bounding box center [220, 35] width 22 height 30
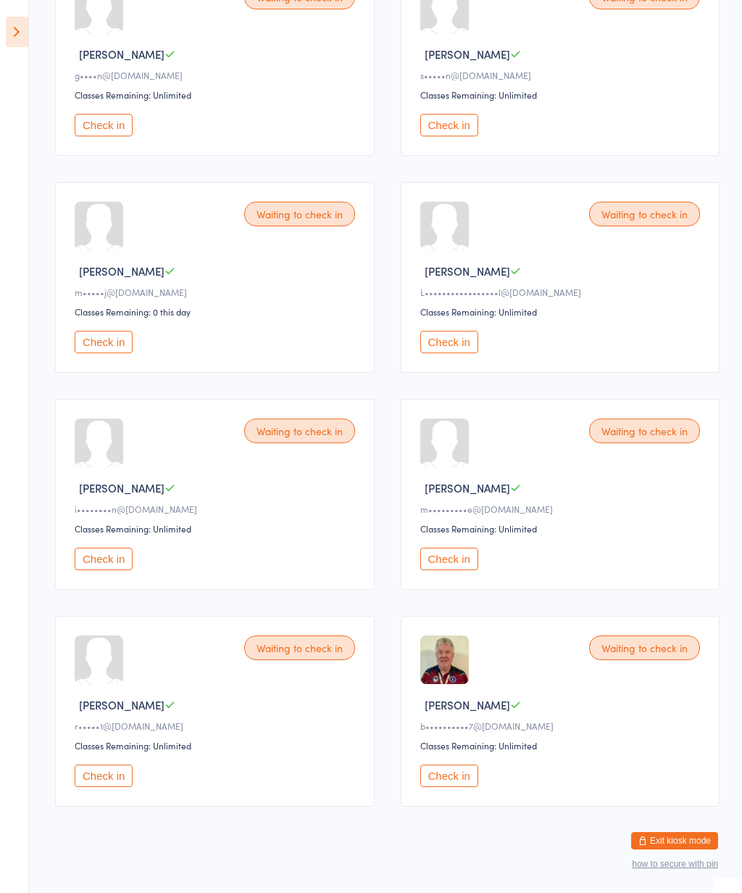
click at [17, 38] on icon at bounding box center [17, 32] width 22 height 30
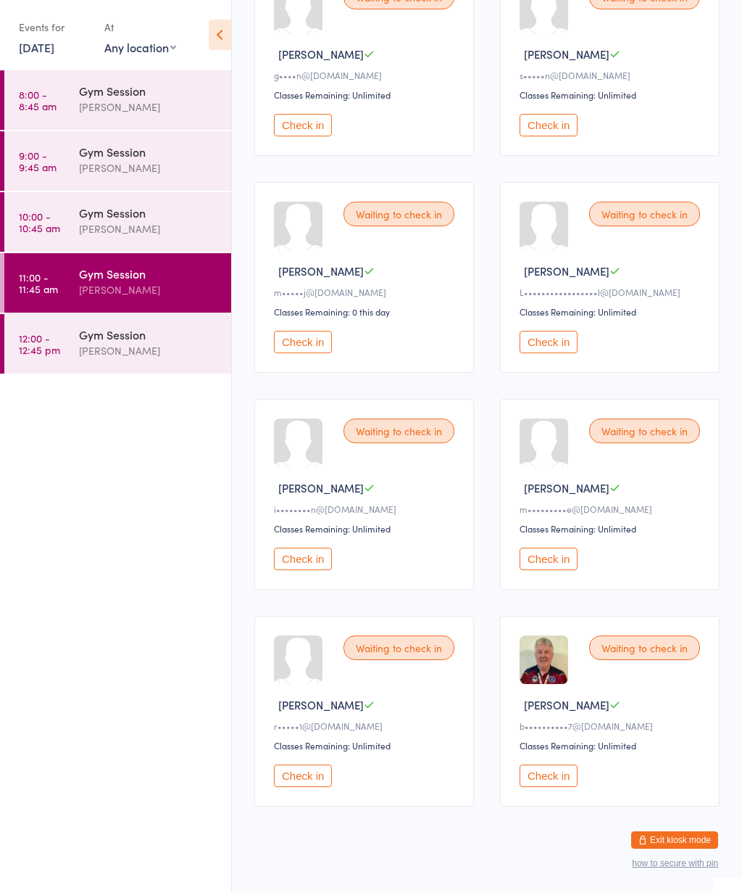
click at [80, 347] on div "[PERSON_NAME]" at bounding box center [149, 351] width 140 height 17
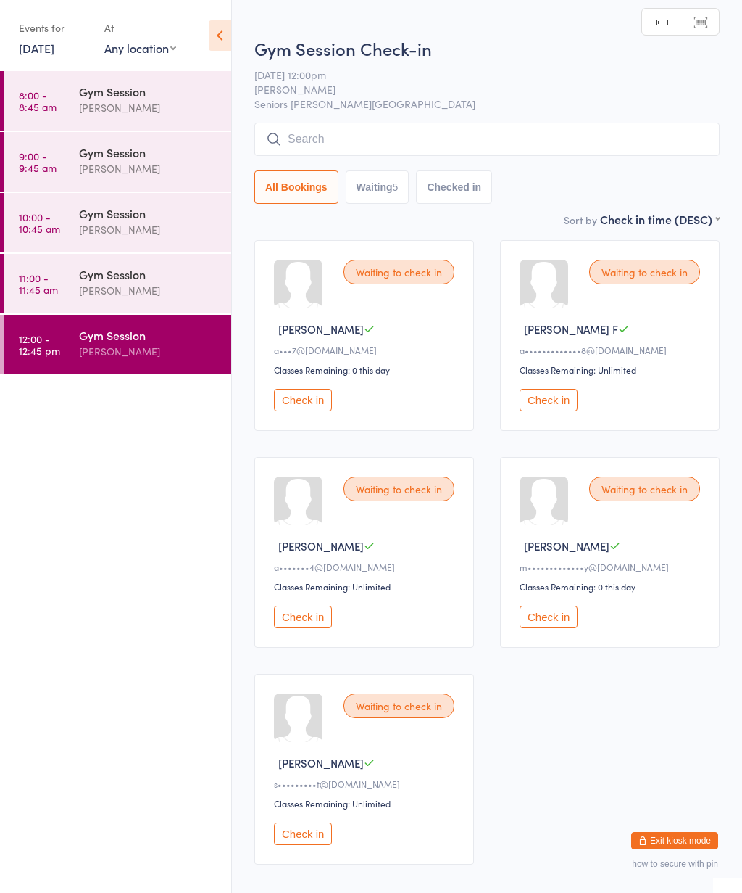
click at [69, 287] on link "11:00 - 11:45 am Gym Session Nicholas Short" at bounding box center [117, 283] width 227 height 59
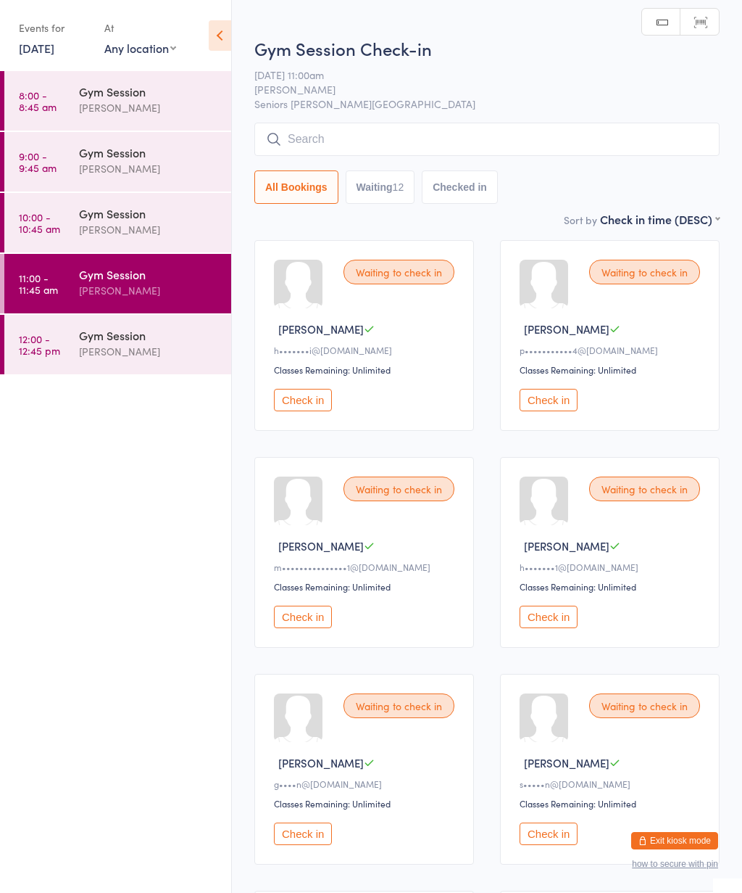
click at [225, 41] on icon at bounding box center [220, 35] width 22 height 30
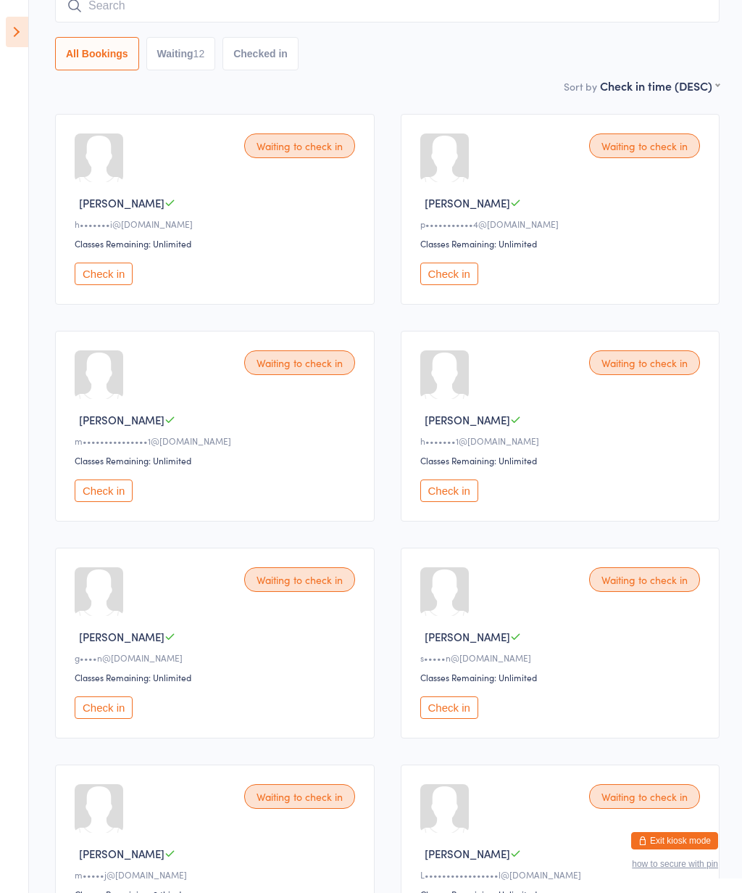
scroll to position [127, 0]
click at [23, 28] on icon at bounding box center [17, 32] width 22 height 30
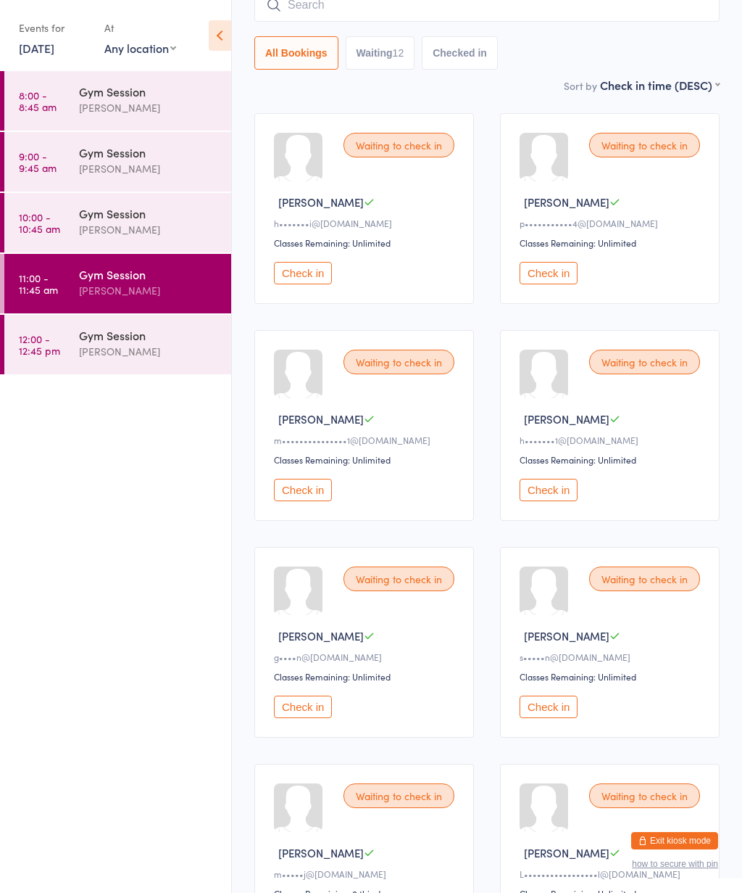
click at [88, 345] on div "[PERSON_NAME]" at bounding box center [149, 351] width 140 height 17
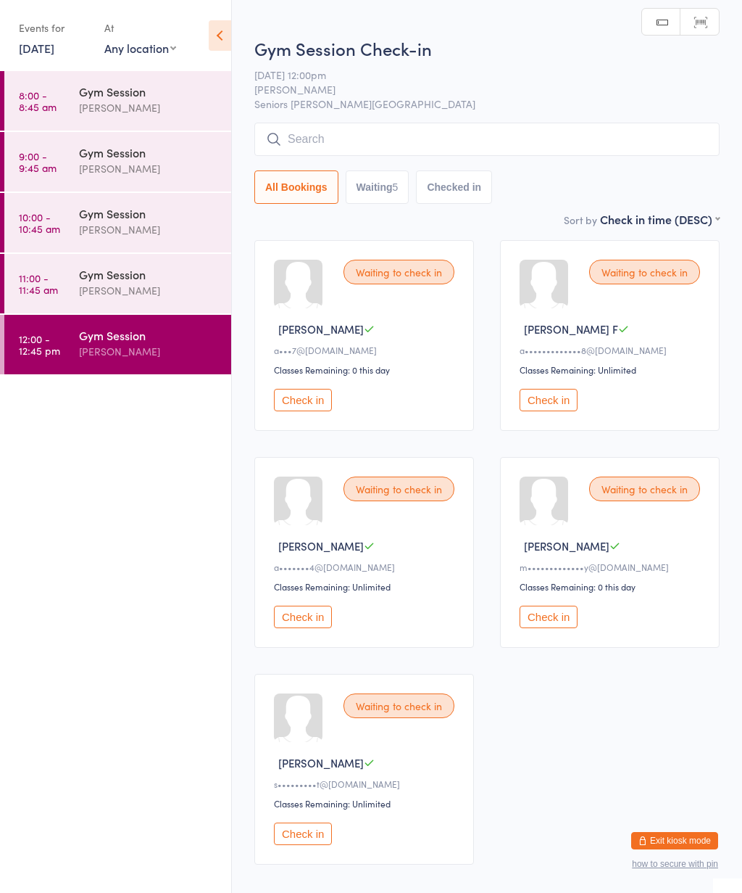
click at [221, 35] on icon at bounding box center [220, 35] width 22 height 30
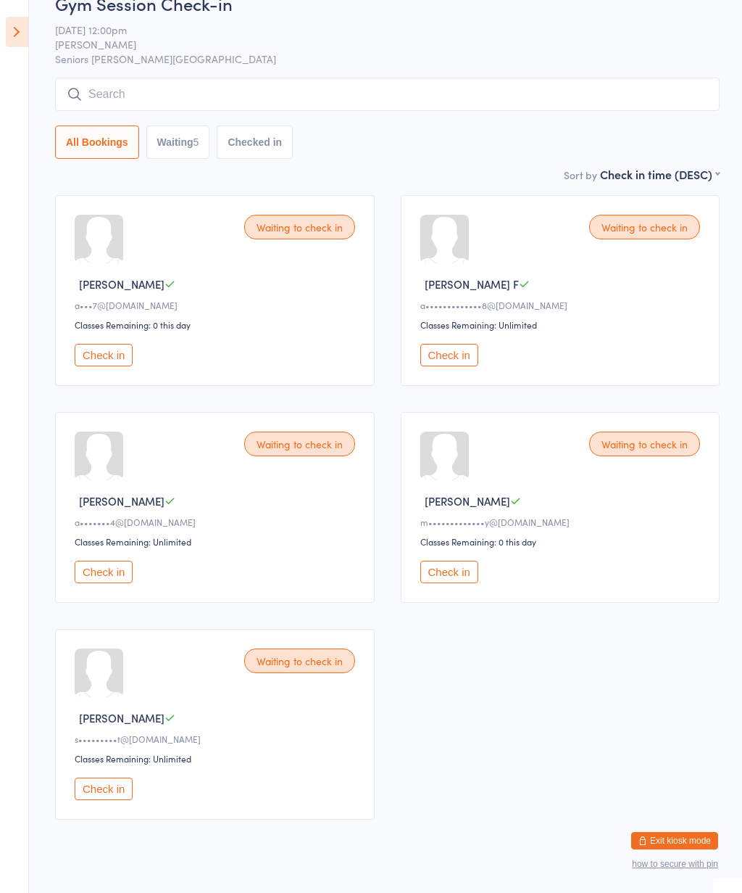
click at [22, 38] on icon at bounding box center [17, 32] width 22 height 30
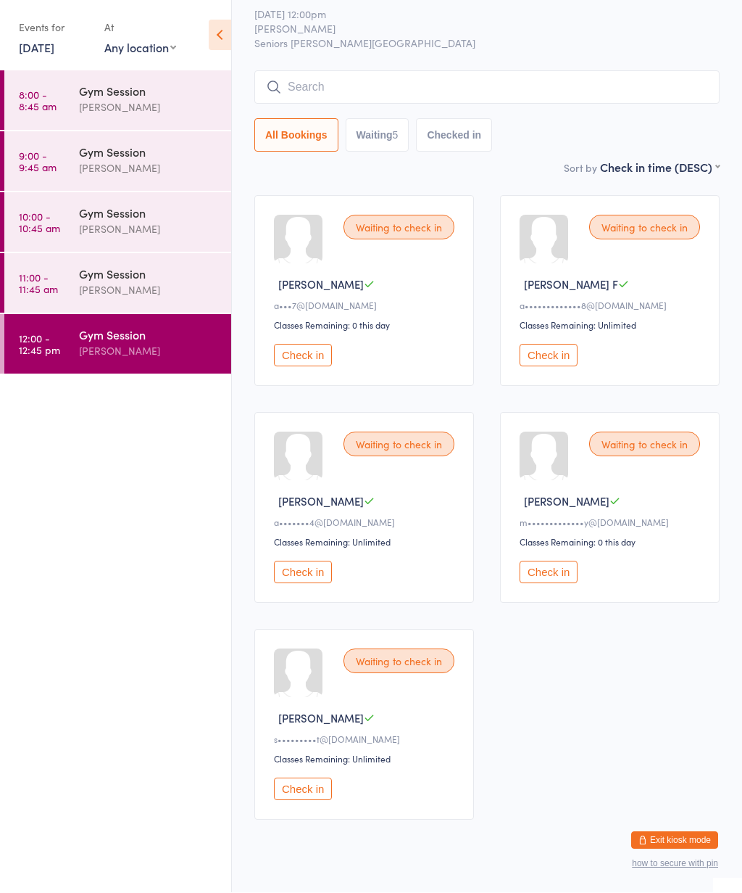
click at [72, 290] on link "11:00 - 11:45 am Gym Session Nicholas Short" at bounding box center [117, 283] width 227 height 59
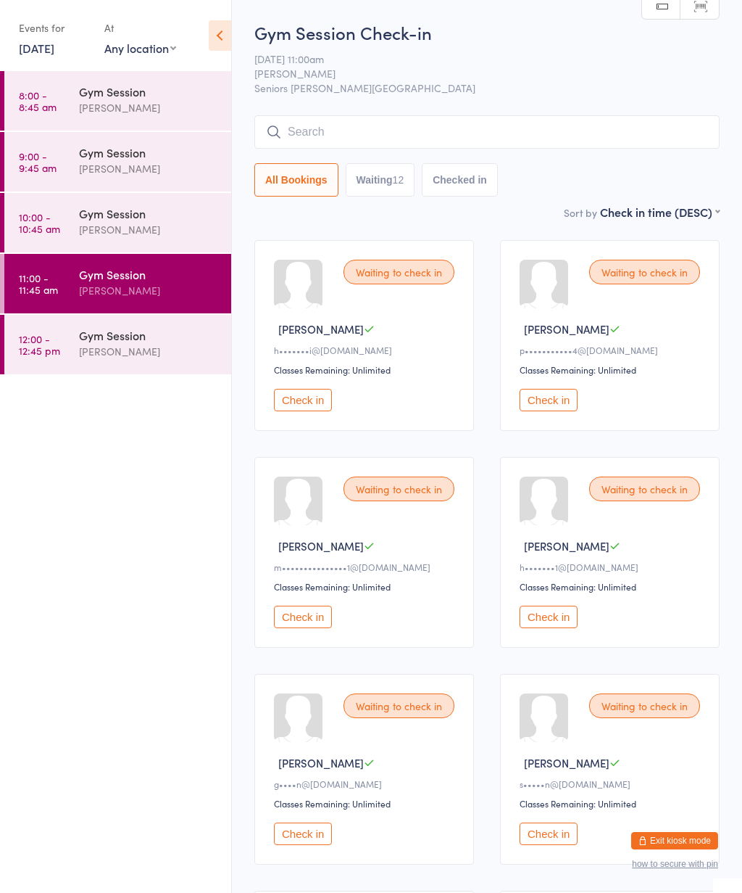
click at [215, 43] on icon at bounding box center [220, 35] width 22 height 30
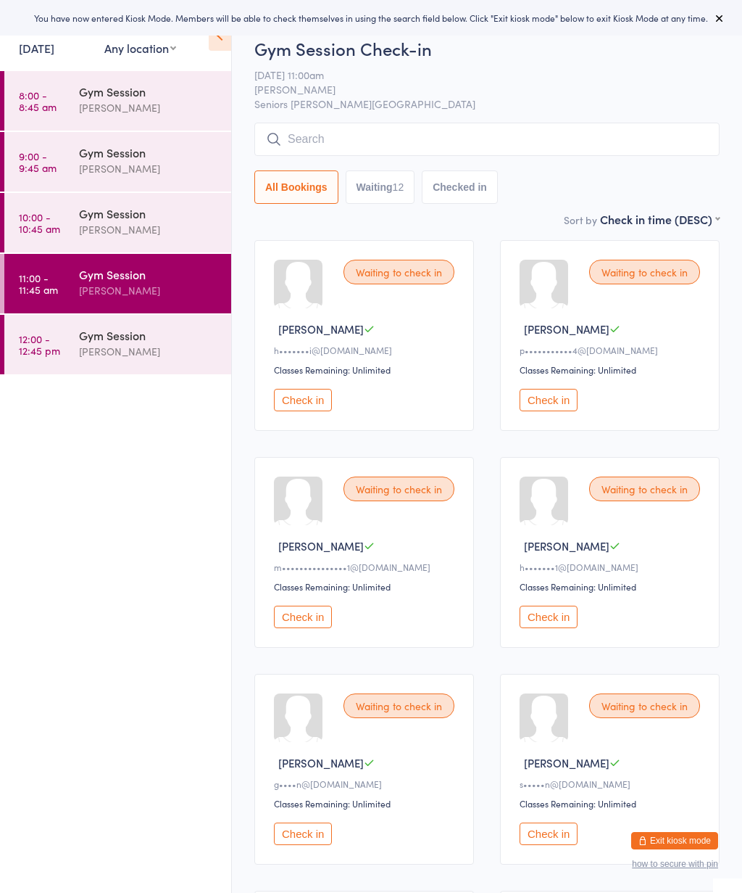
click at [723, 12] on icon at bounding box center [720, 18] width 12 height 12
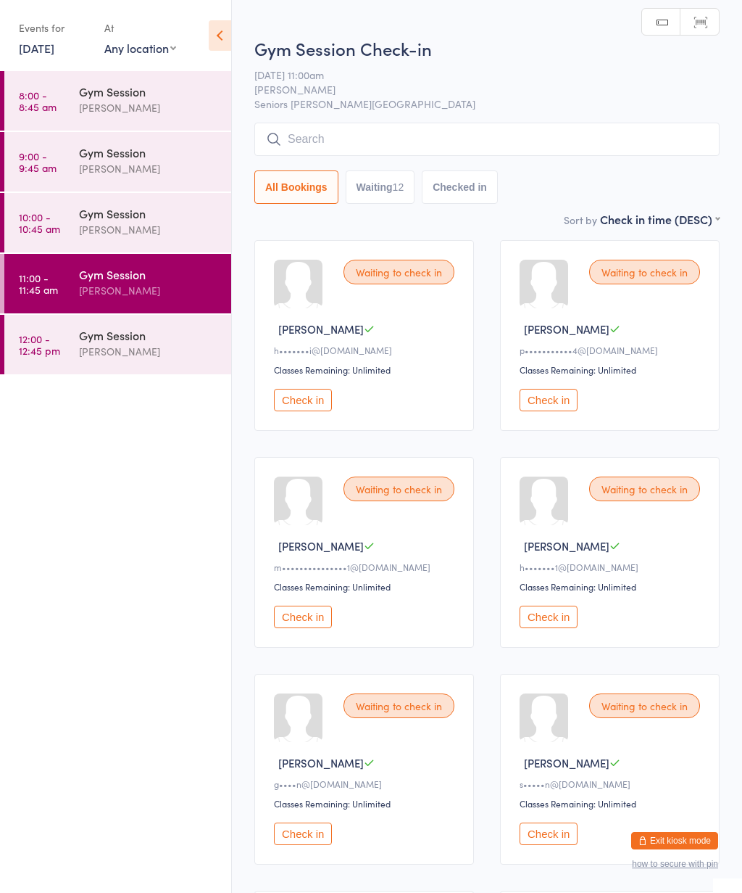
click at [220, 32] on icon at bounding box center [220, 35] width 22 height 30
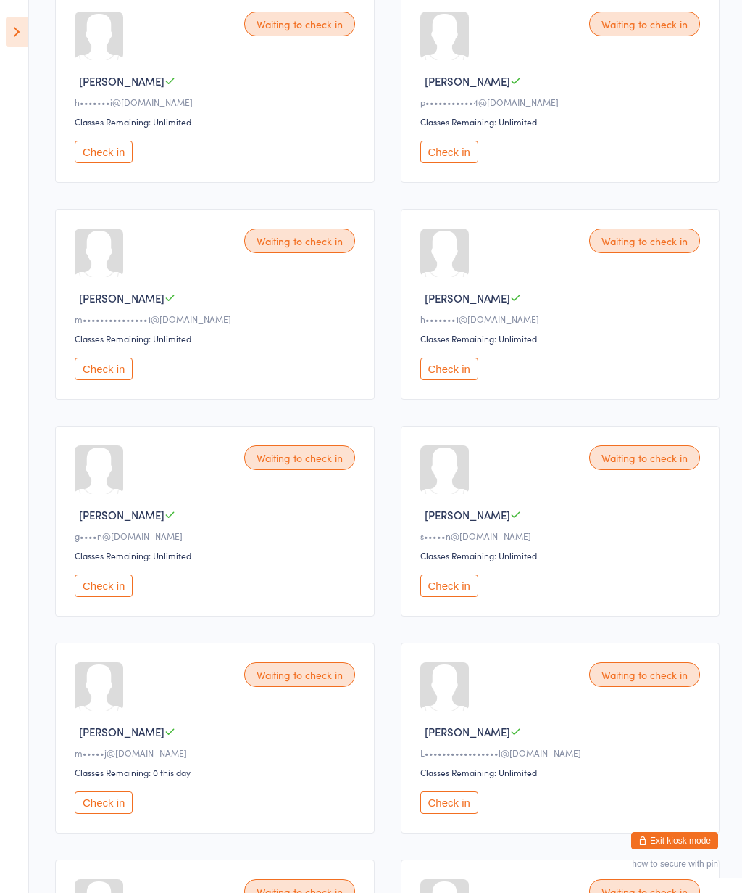
scroll to position [264, 0]
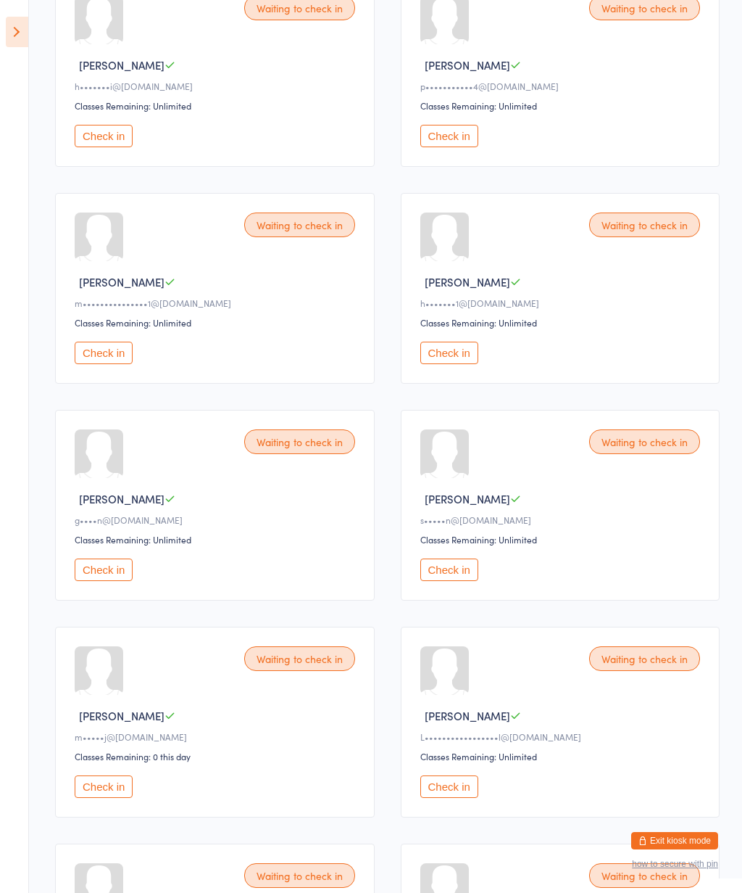
click at [107, 798] on button "Check in" at bounding box center [104, 786] width 58 height 22
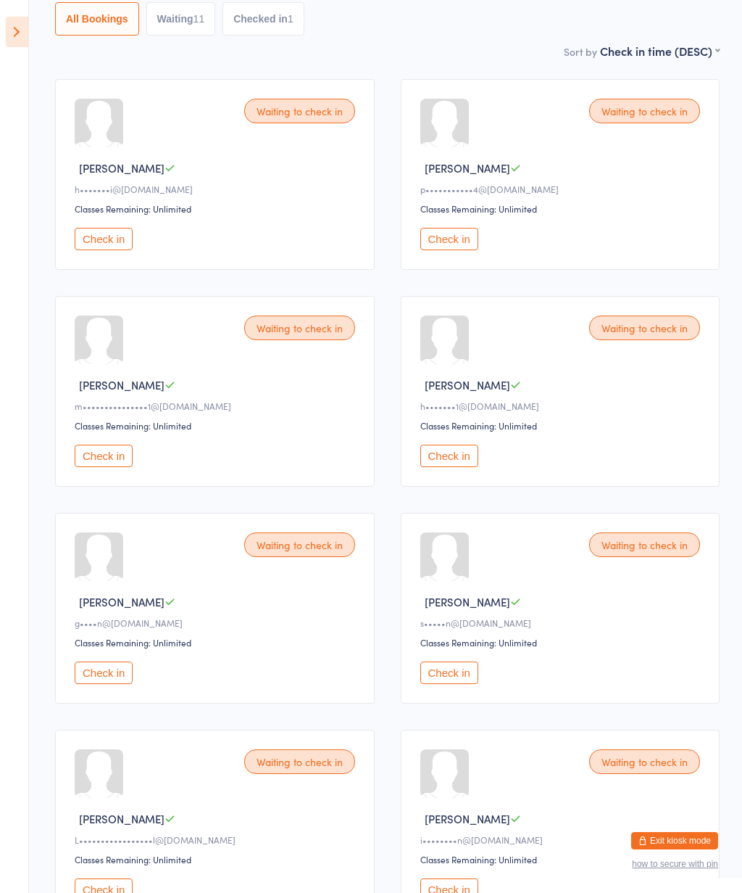
scroll to position [160, 0]
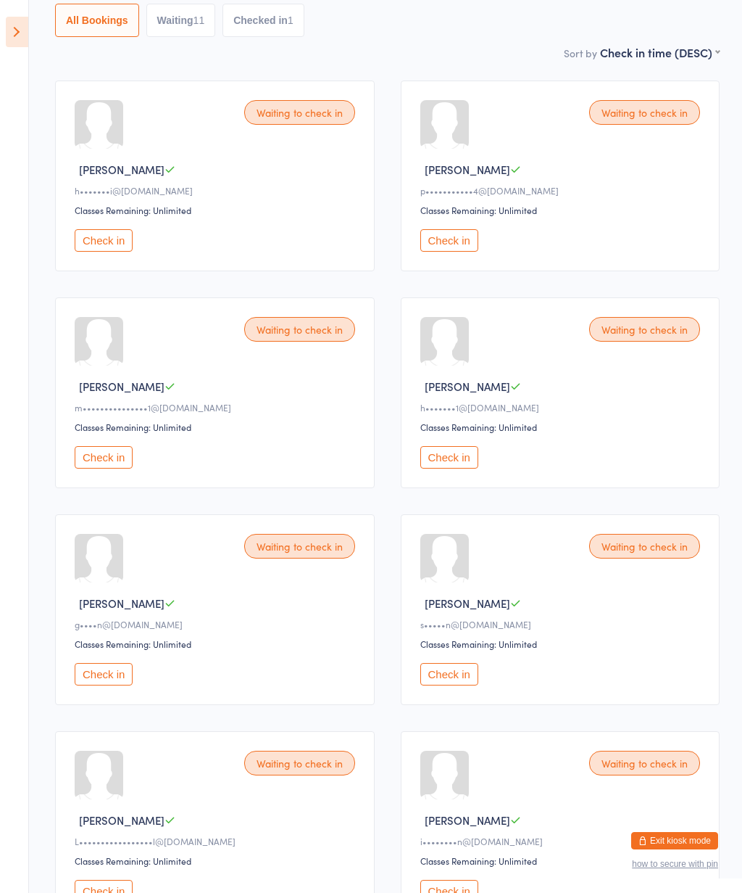
click at [278, 22] on button "Checked in 1" at bounding box center [264, 20] width 82 height 33
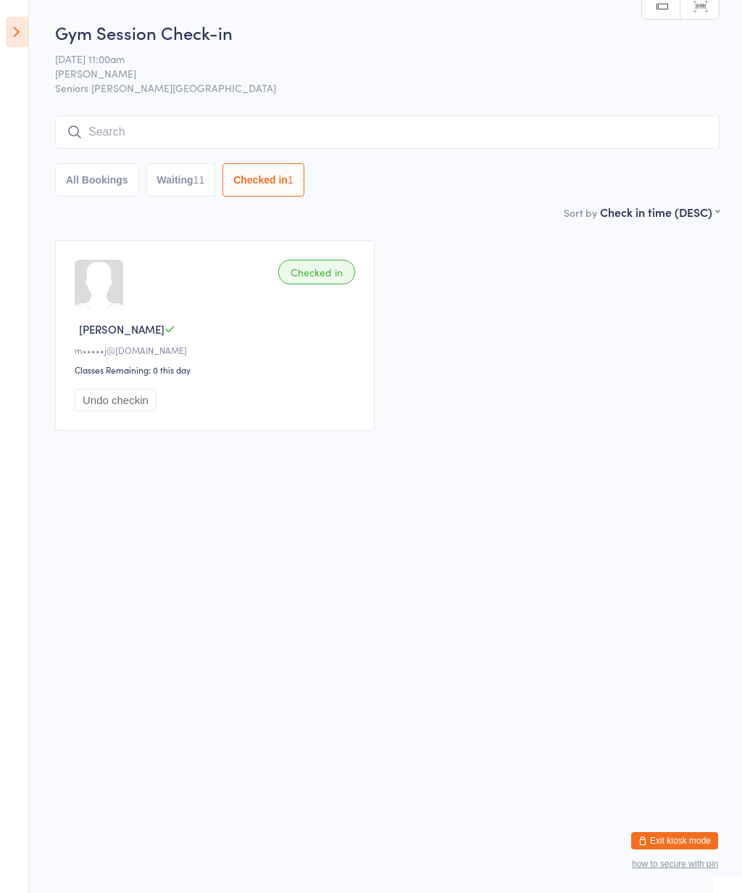
click at [194, 178] on button "Waiting 11" at bounding box center [181, 179] width 70 height 33
select select "0"
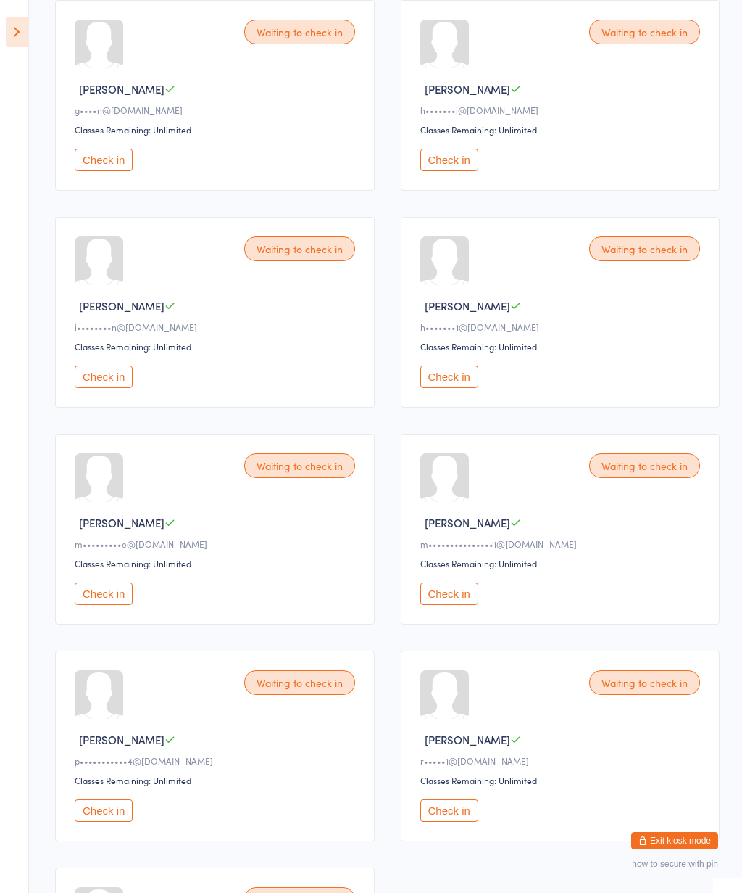
scroll to position [459, 0]
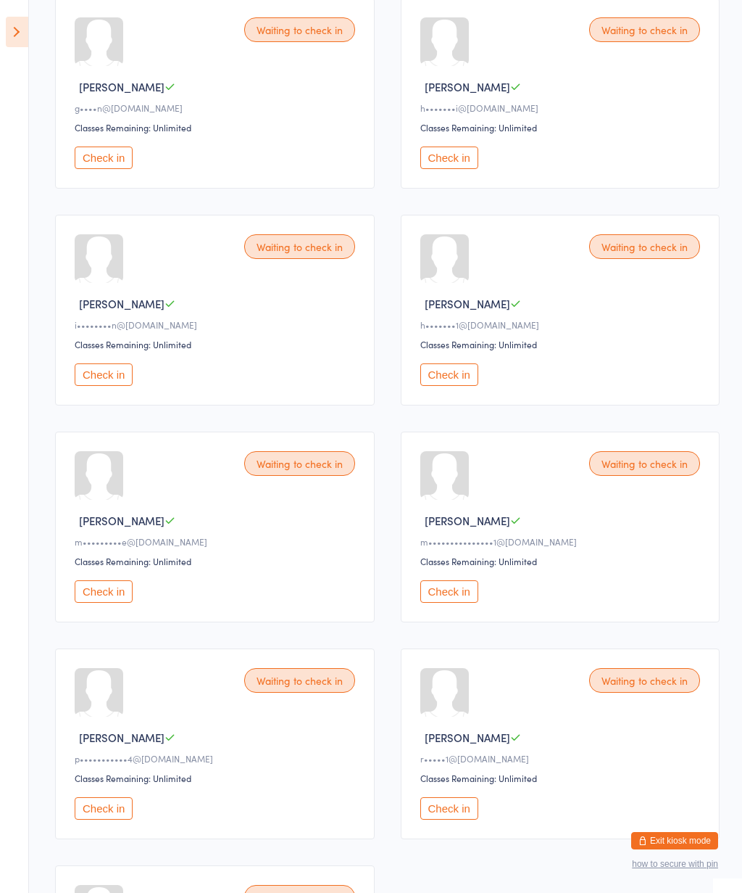
click at [133, 601] on button "Check in" at bounding box center [104, 591] width 58 height 22
click at [460, 603] on button "Check in" at bounding box center [450, 591] width 58 height 22
click at [454, 603] on button "Check in" at bounding box center [450, 591] width 58 height 22
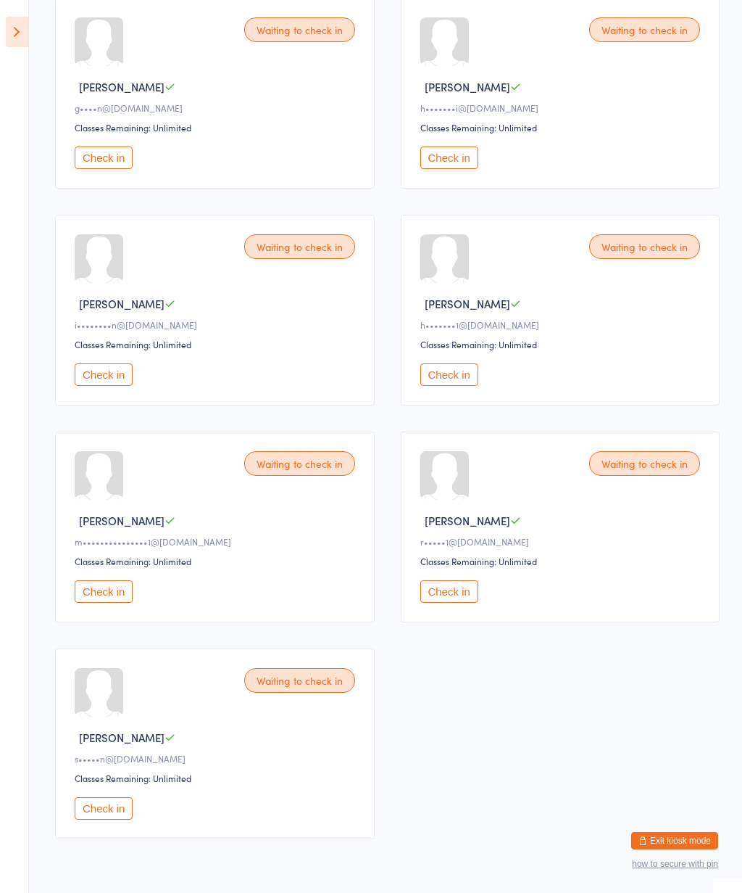
click at [112, 819] on button "Check in" at bounding box center [104, 808] width 58 height 22
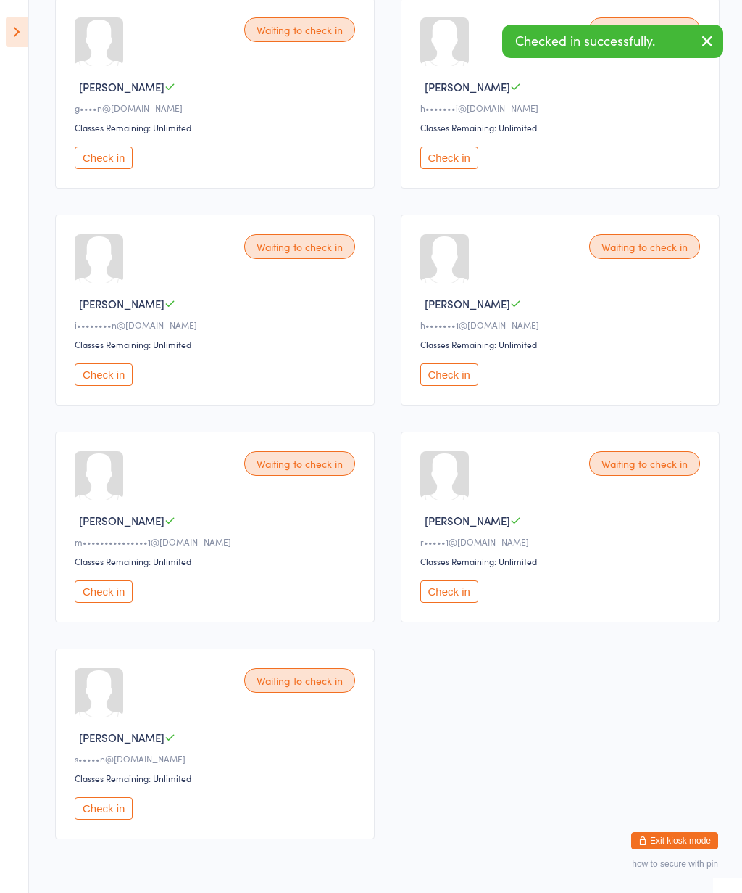
scroll to position [265, 0]
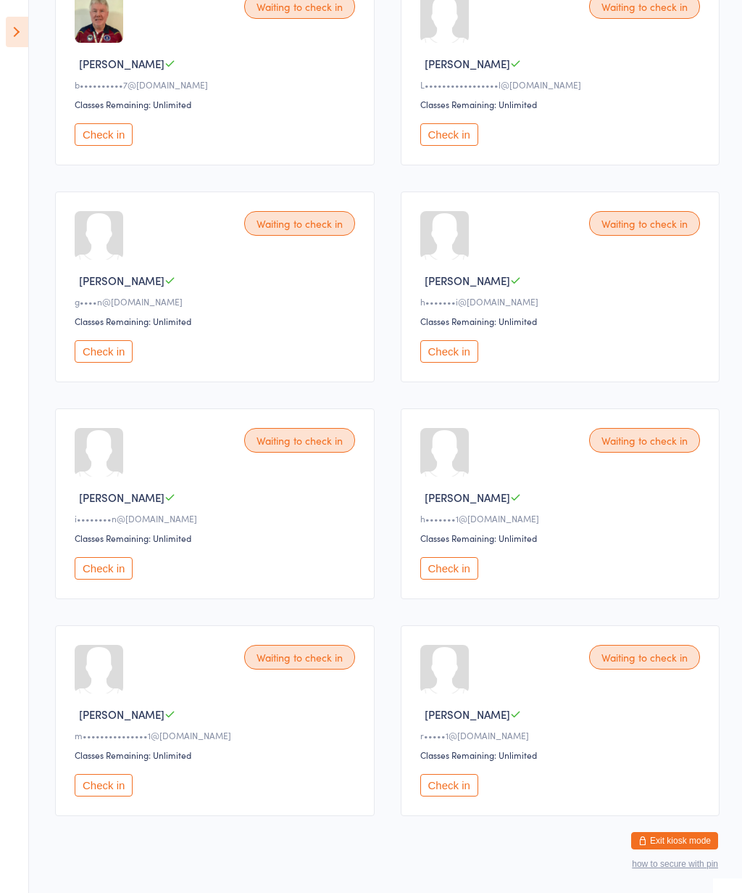
click at [110, 363] on button "Check in" at bounding box center [104, 351] width 58 height 22
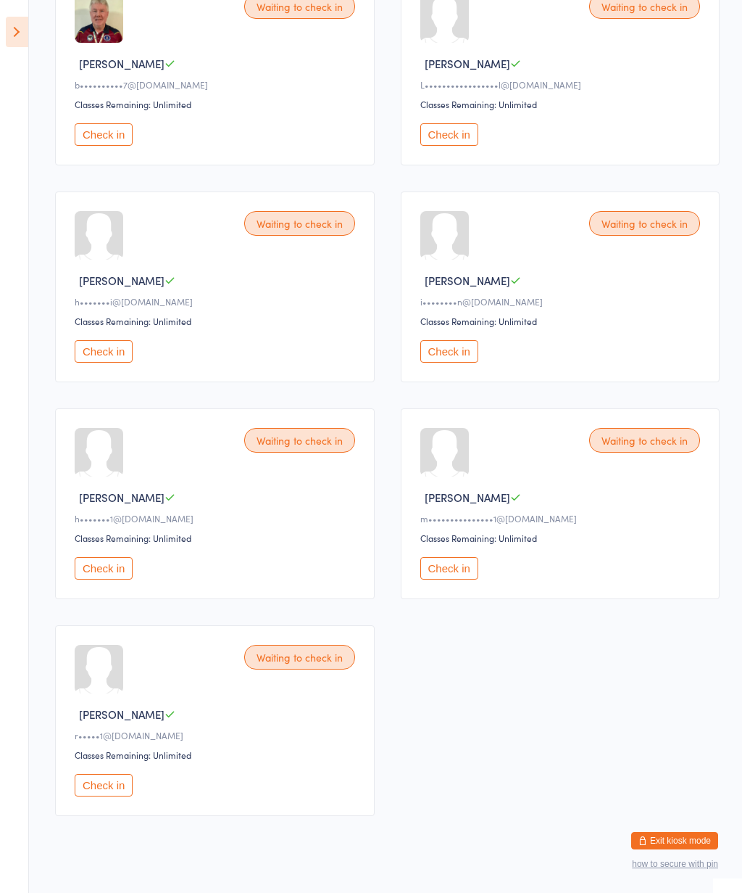
click at [449, 145] on button "Check in" at bounding box center [450, 134] width 58 height 22
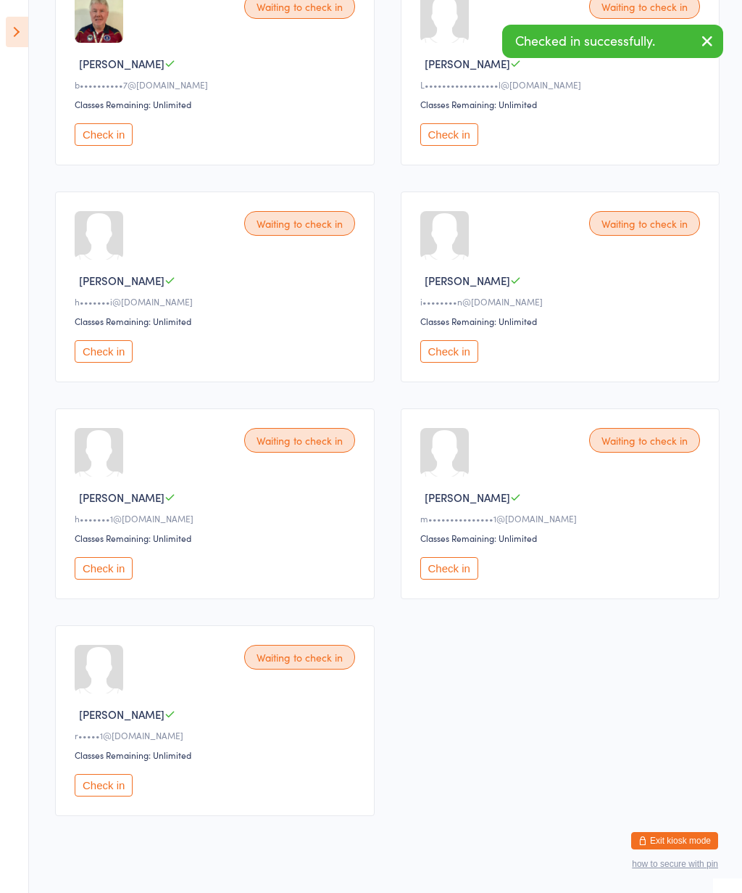
scroll to position [44, 0]
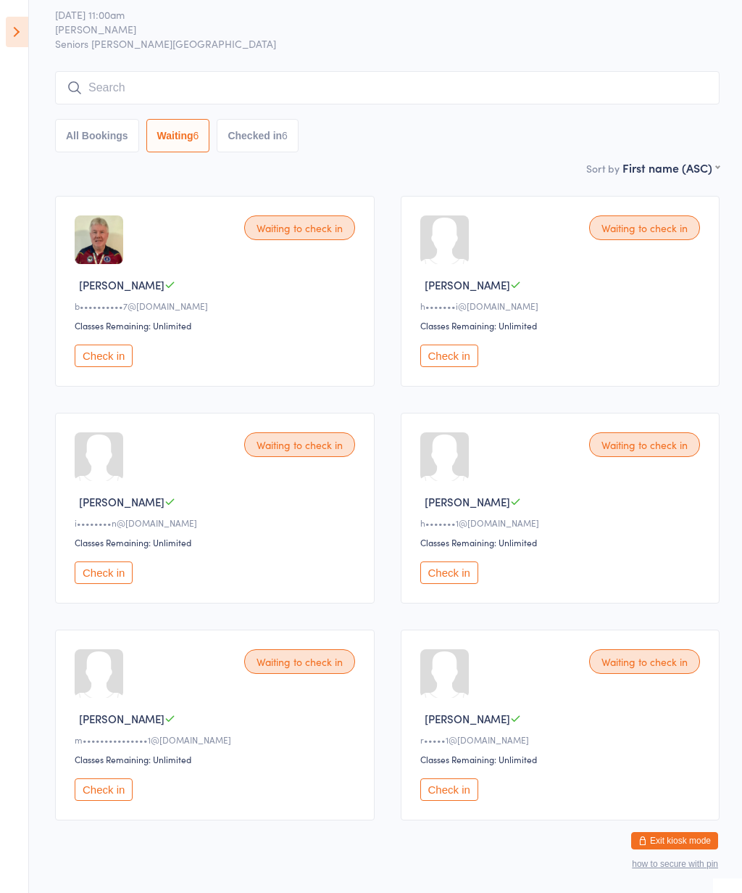
click at [123, 584] on button "Check in" at bounding box center [104, 572] width 58 height 22
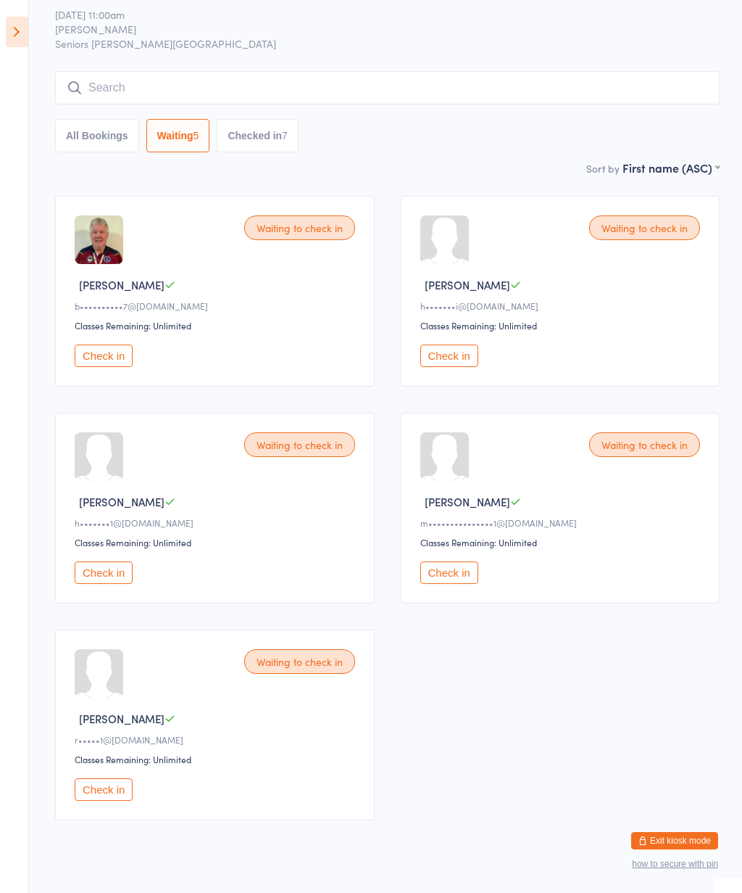
click at [106, 359] on button "Check in" at bounding box center [104, 355] width 58 height 22
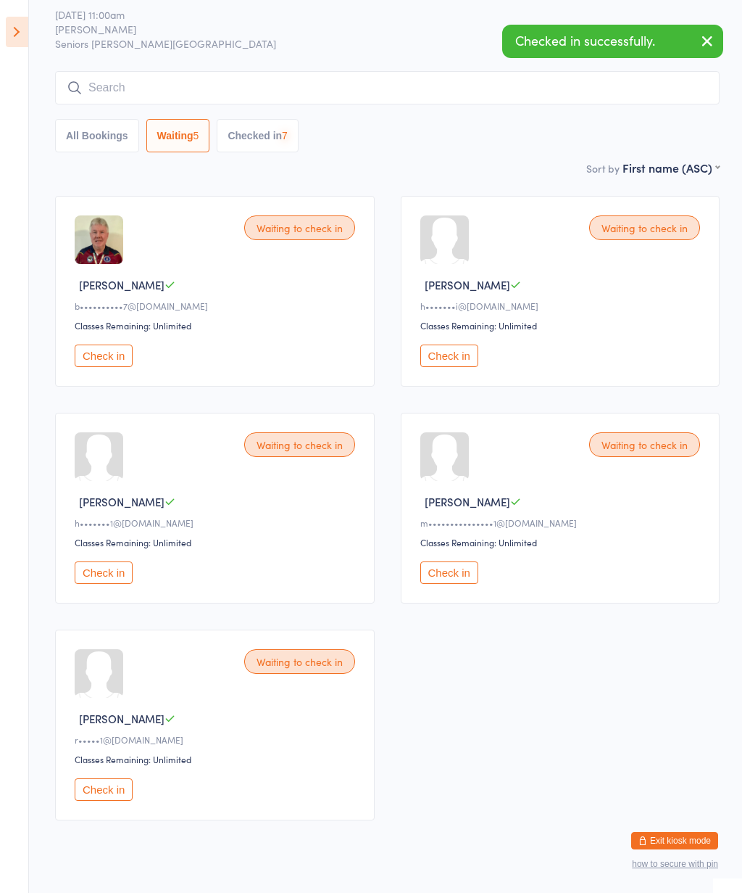
scroll to position [0, 0]
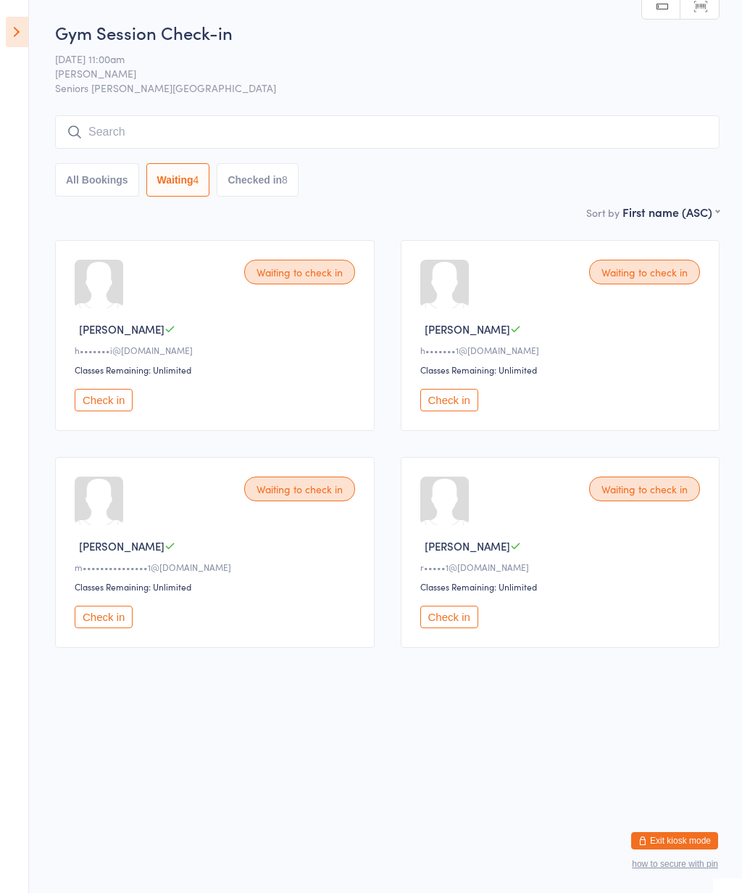
click at [269, 179] on button "Checked in 8" at bounding box center [258, 179] width 82 height 33
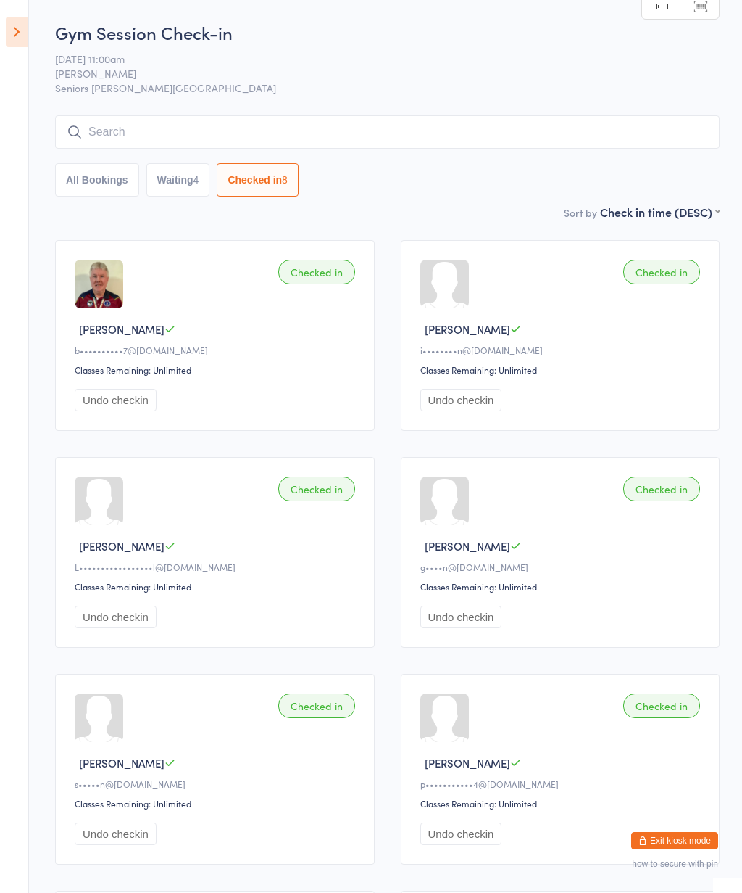
click at [170, 186] on button "Waiting 4" at bounding box center [178, 179] width 64 height 33
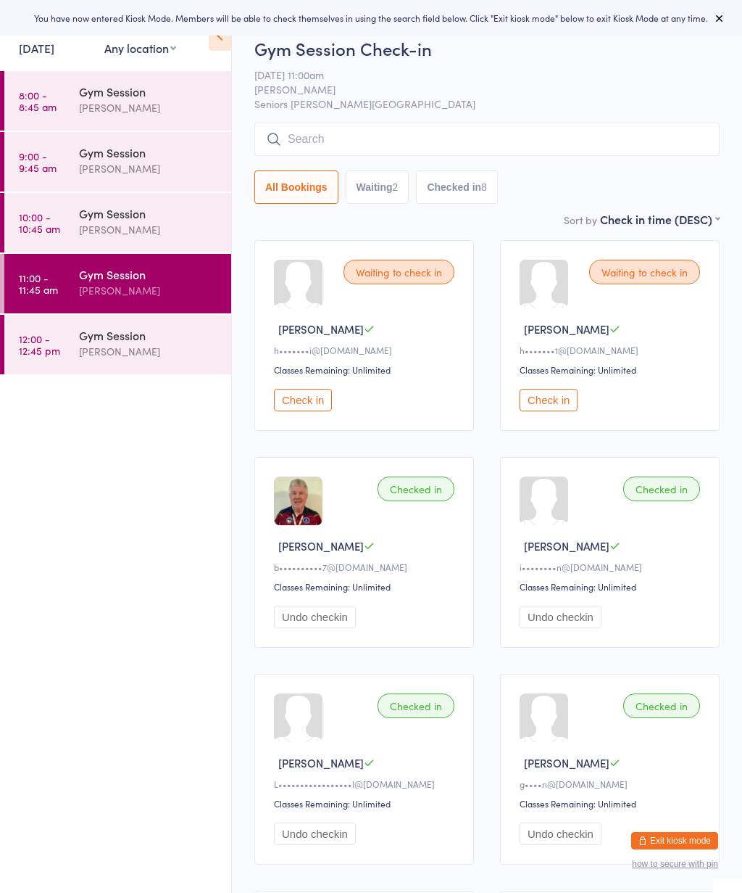
click at [724, 12] on button at bounding box center [719, 17] width 17 height 17
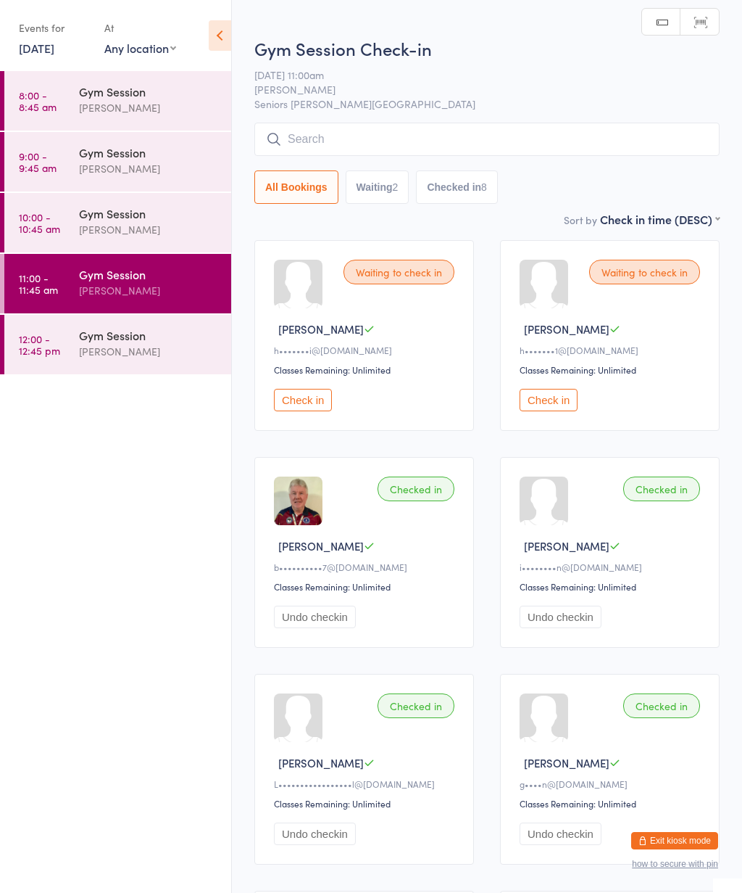
click at [215, 38] on icon at bounding box center [220, 35] width 22 height 30
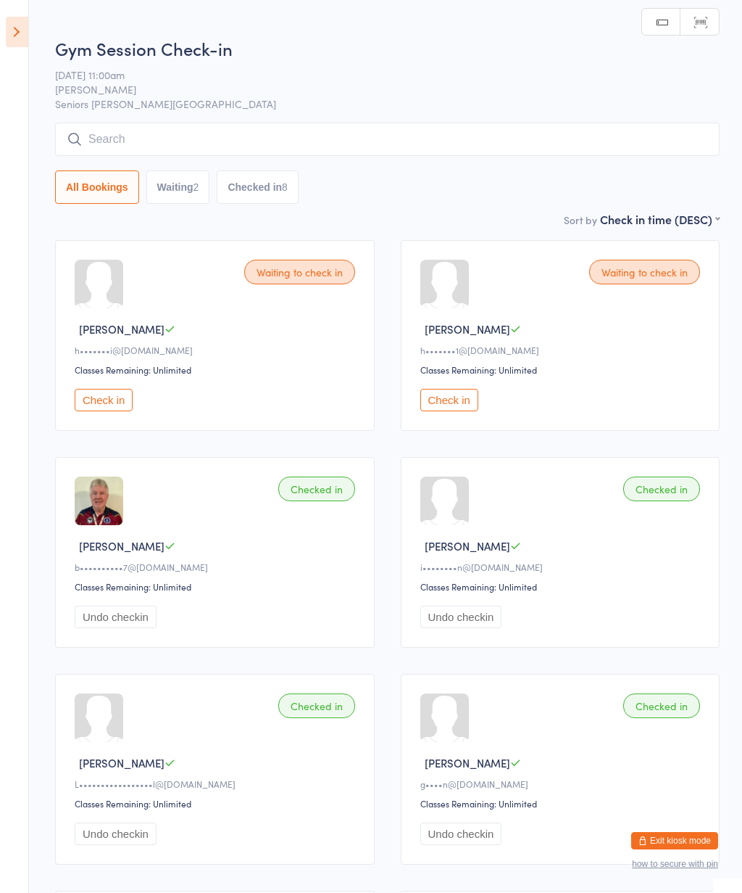
click at [698, 223] on select "First name (ASC) First name (DESC) Last name (ASC) Last name (DESC) Check in ti…" at bounding box center [660, 217] width 120 height 12
click at [115, 410] on button "Check in" at bounding box center [104, 400] width 58 height 22
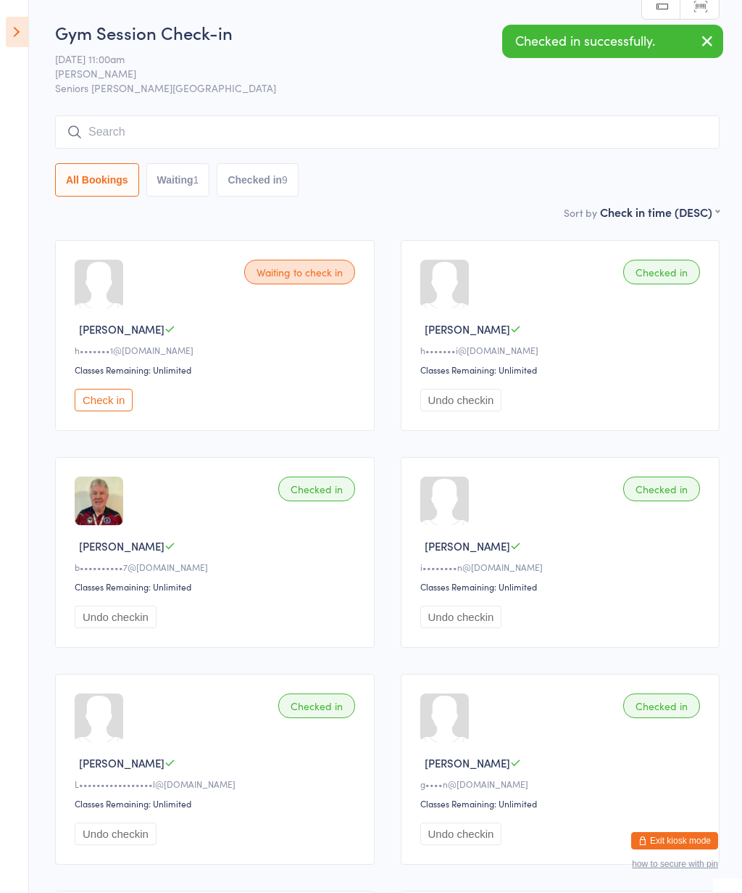
click at [9, 4] on aside "Events for [DATE] [DATE] [DATE] Sun Mon Tue Wed Thu Fri Sat 40 28 29 30 01 02 0…" at bounding box center [14, 446] width 29 height 893
click at [25, 38] on icon at bounding box center [17, 32] width 22 height 30
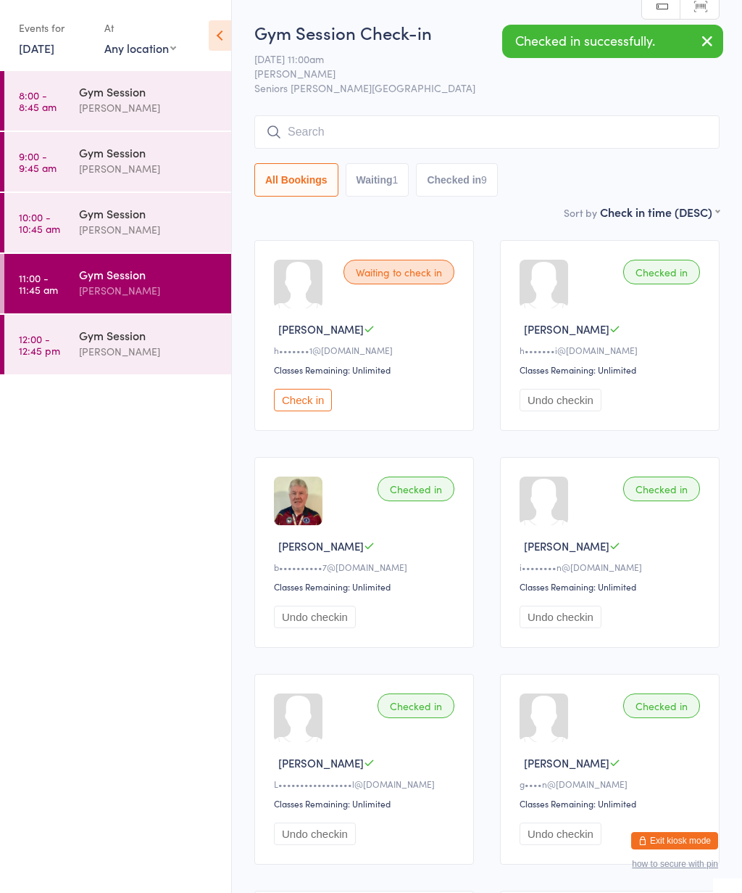
click at [128, 358] on div "[PERSON_NAME]" at bounding box center [149, 351] width 140 height 17
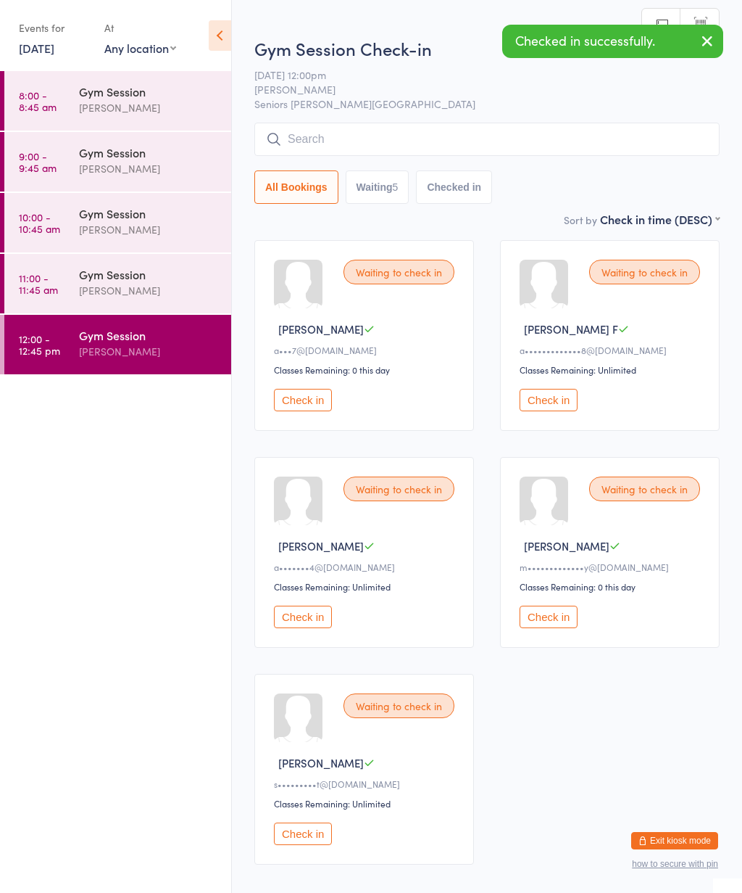
click at [219, 38] on icon at bounding box center [220, 35] width 22 height 30
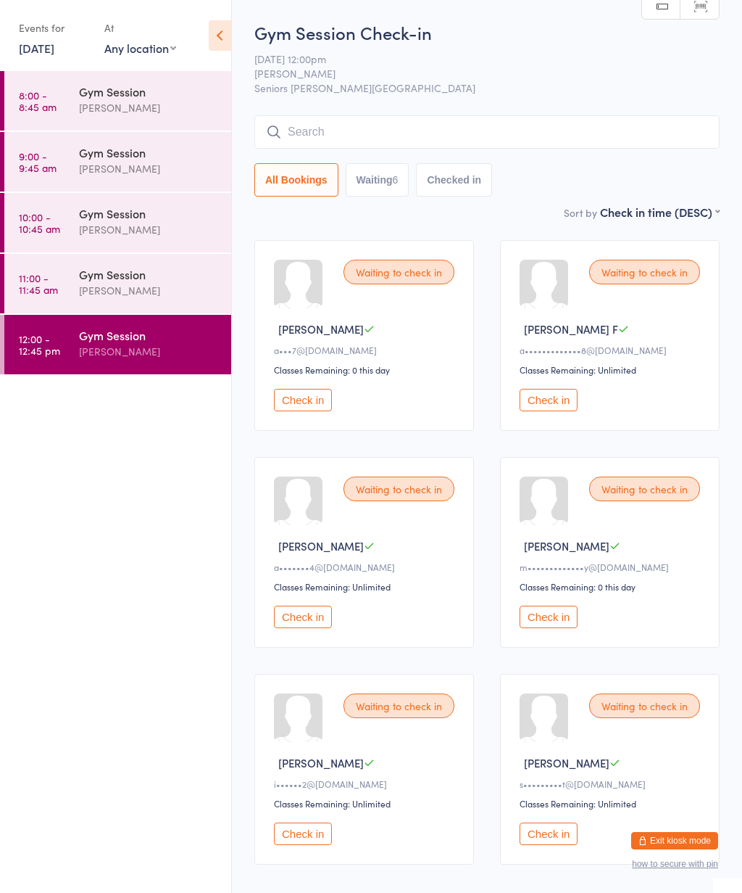
click at [217, 34] on icon at bounding box center [220, 35] width 22 height 30
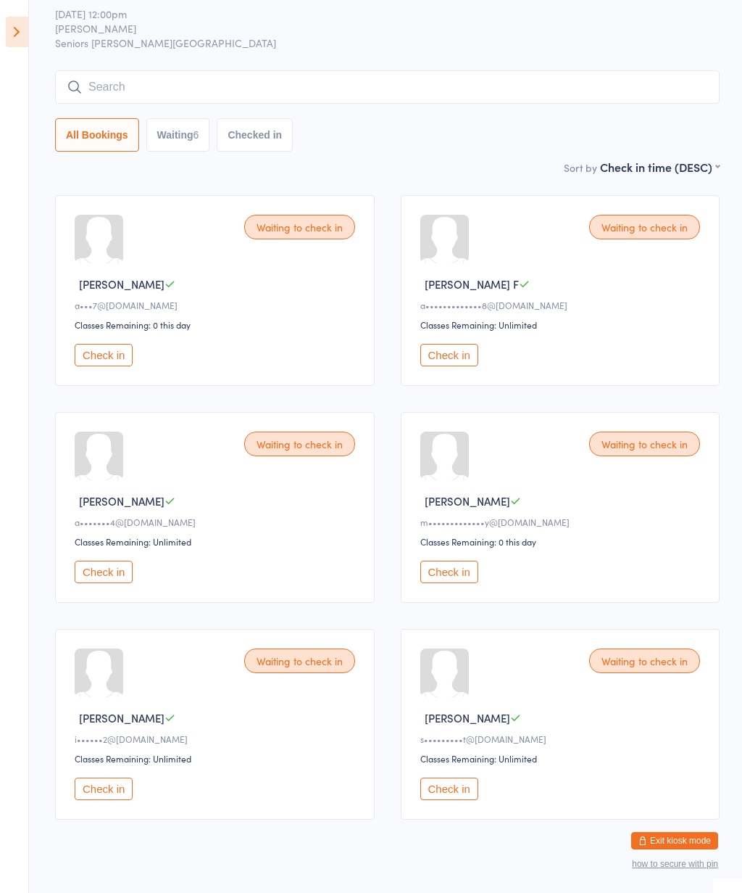
scroll to position [44, 0]
click at [442, 796] on button "Check in" at bounding box center [450, 789] width 58 height 22
click at [301, 671] on div "Waiting to check in" at bounding box center [299, 661] width 111 height 25
click at [105, 800] on button "Check in" at bounding box center [104, 789] width 58 height 22
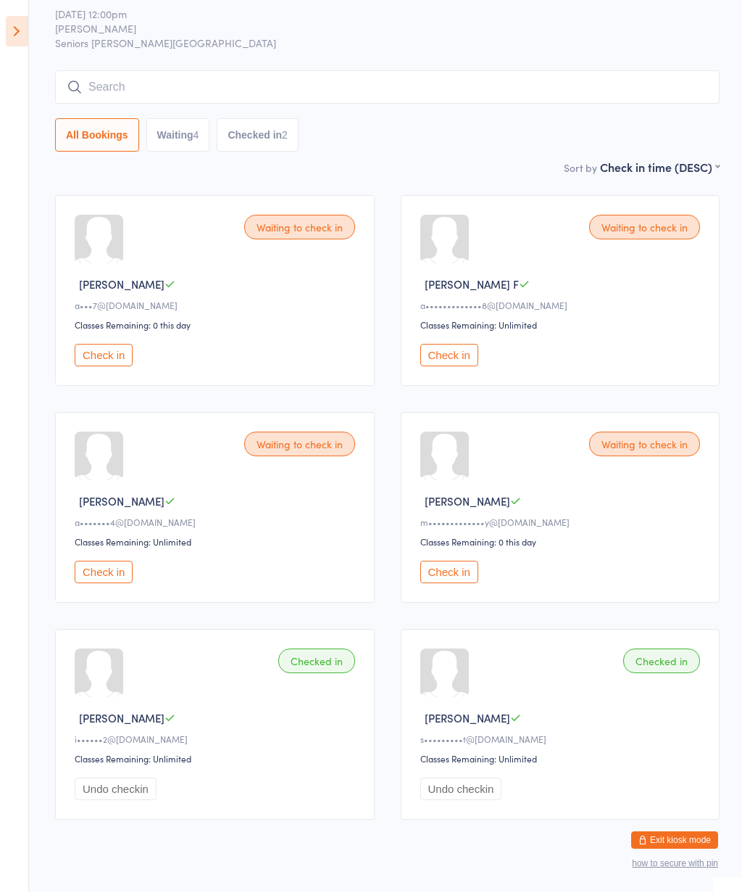
click at [311, 457] on div "Waiting to check in" at bounding box center [299, 444] width 111 height 25
click at [105, 575] on button "Check in" at bounding box center [104, 572] width 58 height 22
click at [459, 363] on button "Check in" at bounding box center [450, 355] width 58 height 22
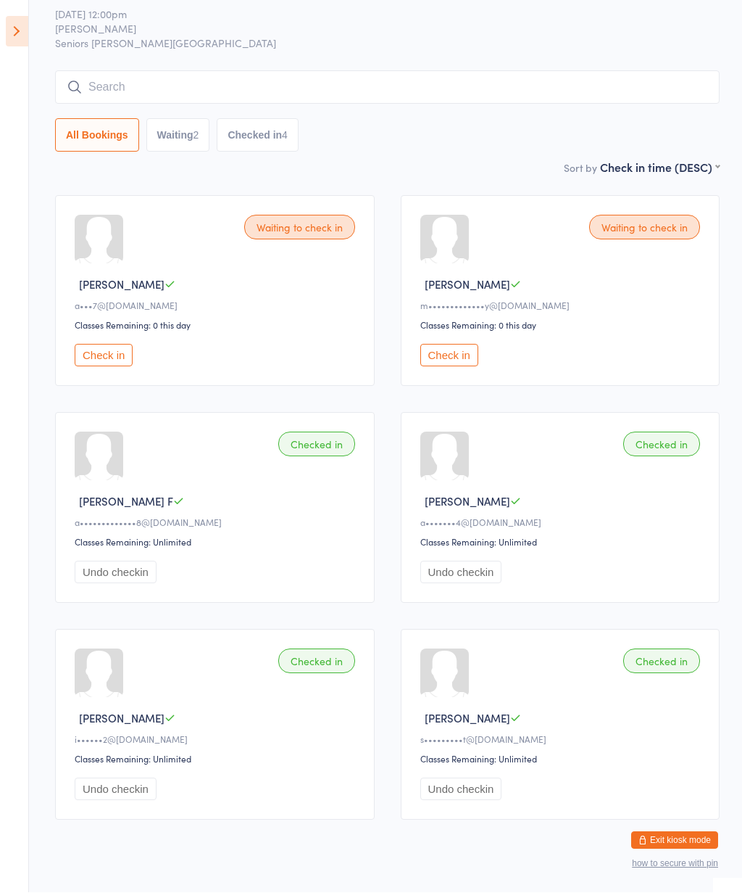
click at [463, 364] on button "Check in" at bounding box center [450, 355] width 58 height 22
click at [125, 357] on button "Check in" at bounding box center [104, 355] width 58 height 22
